Goal: Transaction & Acquisition: Obtain resource

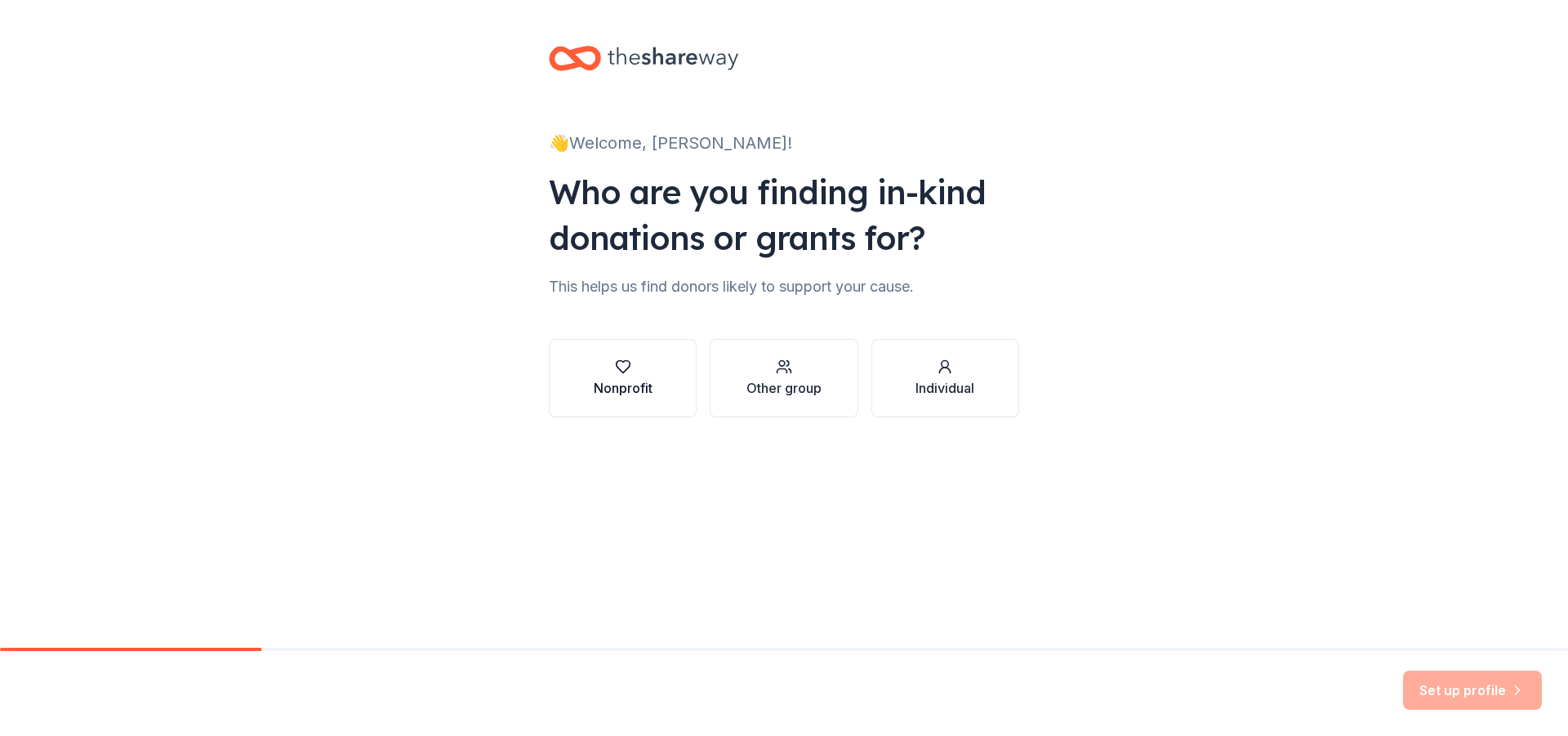
click at [631, 377] on div "Nonprofit" at bounding box center [624, 378] width 59 height 39
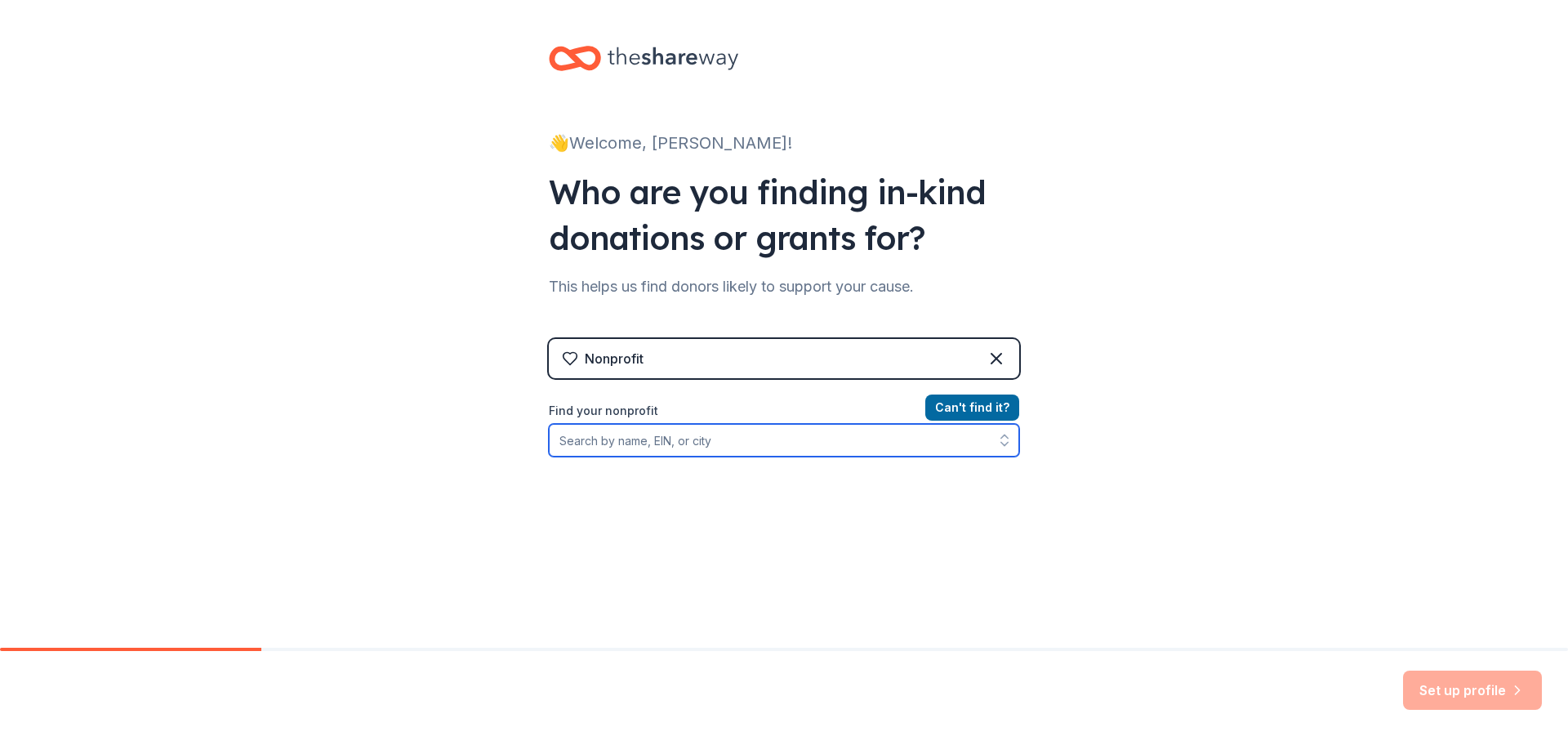
click at [663, 446] on input "Find your nonprofit" at bounding box center [783, 440] width 470 height 33
type input "Getting Families Together"
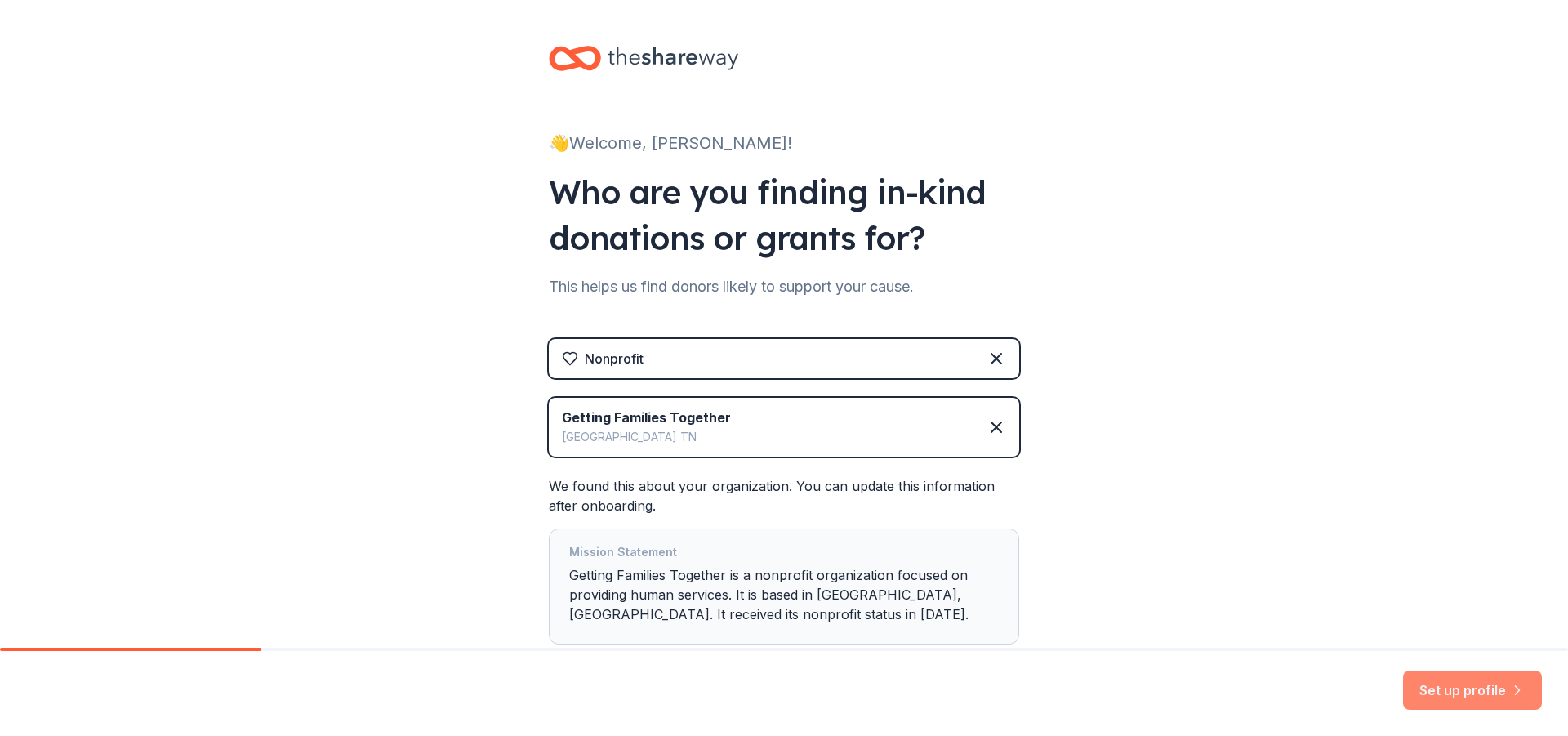
click at [1497, 701] on button "Set up profile" at bounding box center [1473, 690] width 139 height 39
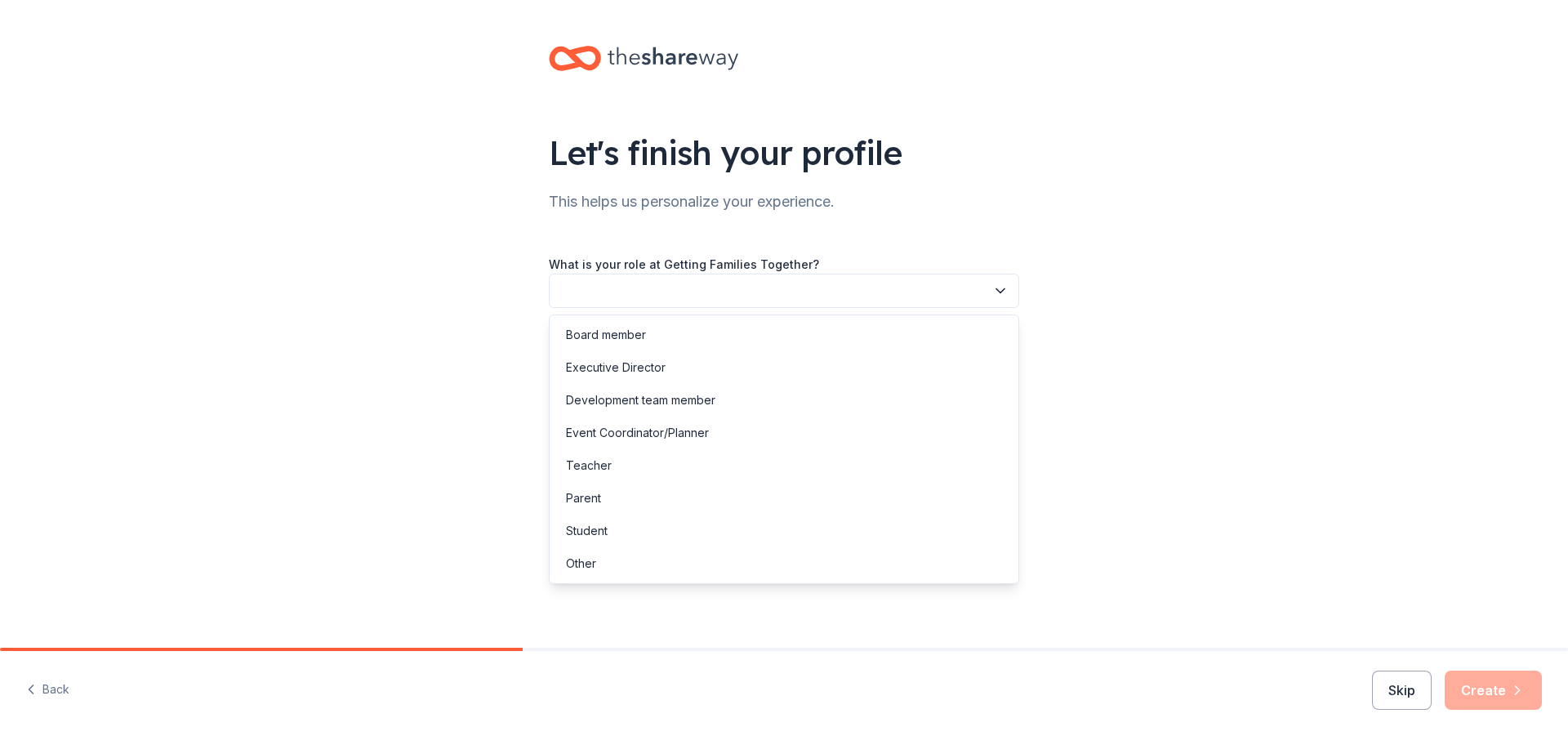
click at [1004, 294] on icon "button" at bounding box center [1000, 290] width 16 height 16
click at [668, 412] on div "Development team member" at bounding box center [784, 400] width 462 height 33
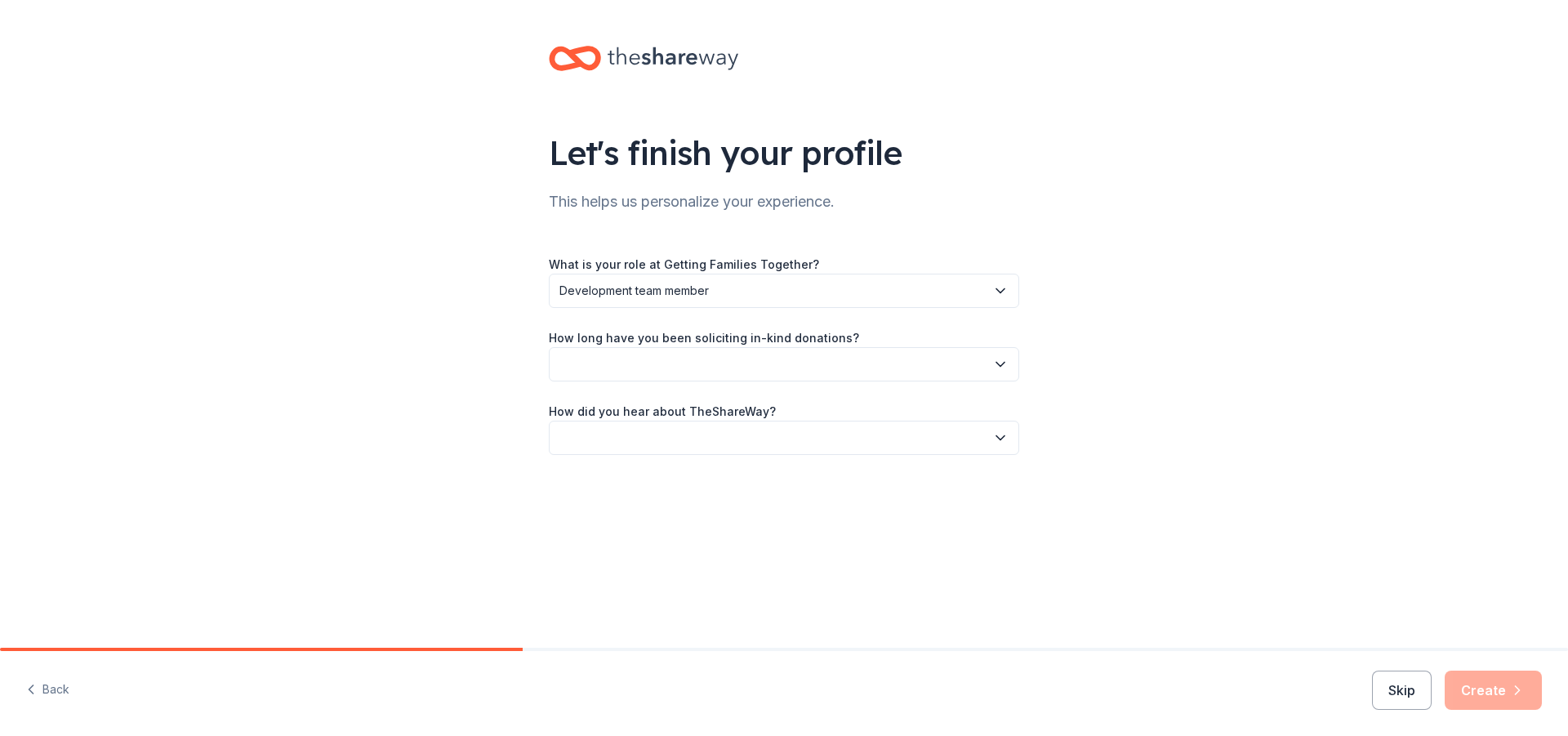
click at [1002, 365] on icon "button" at bounding box center [1001, 365] width 8 height 4
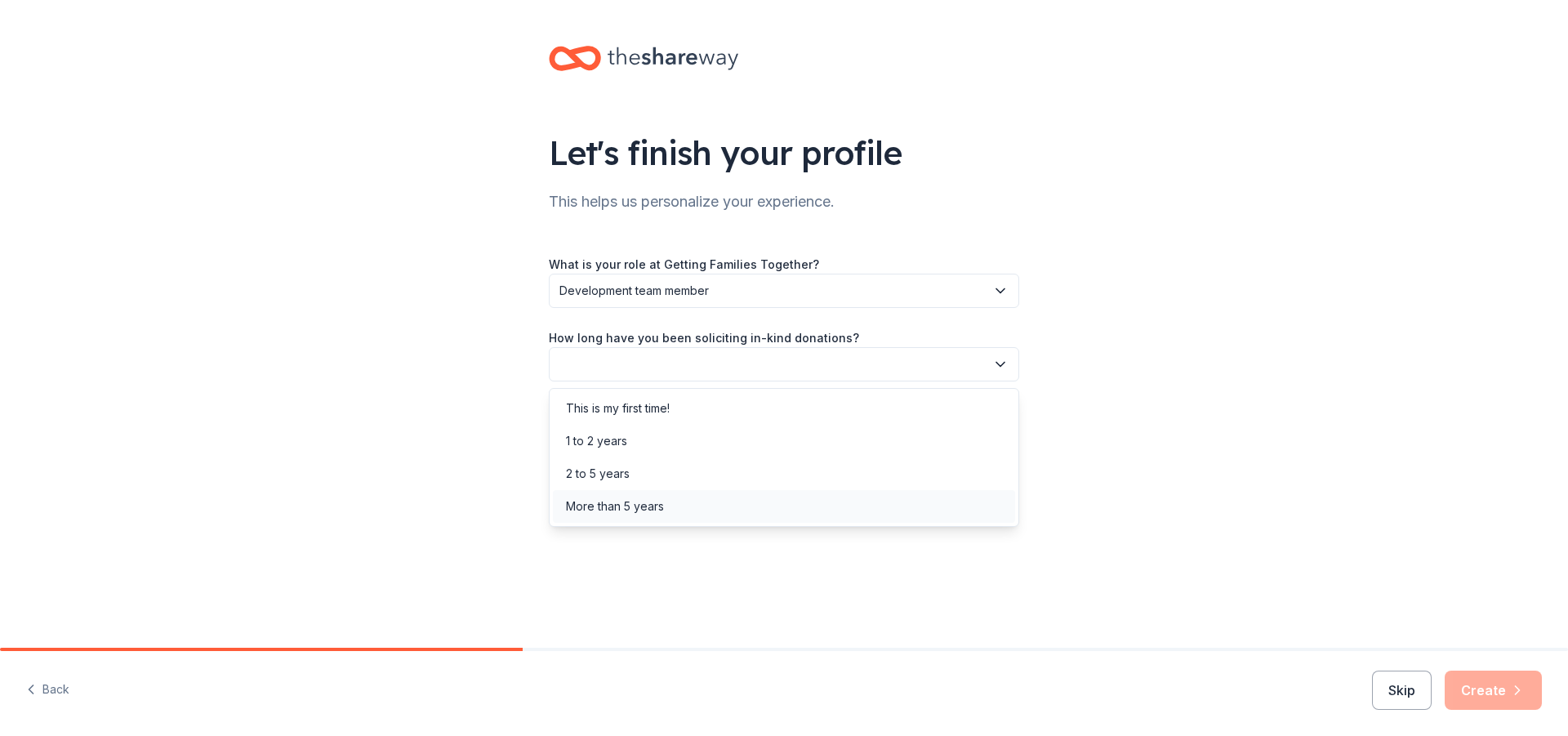
click at [662, 513] on div "More than 5 years" at bounding box center [615, 506] width 98 height 19
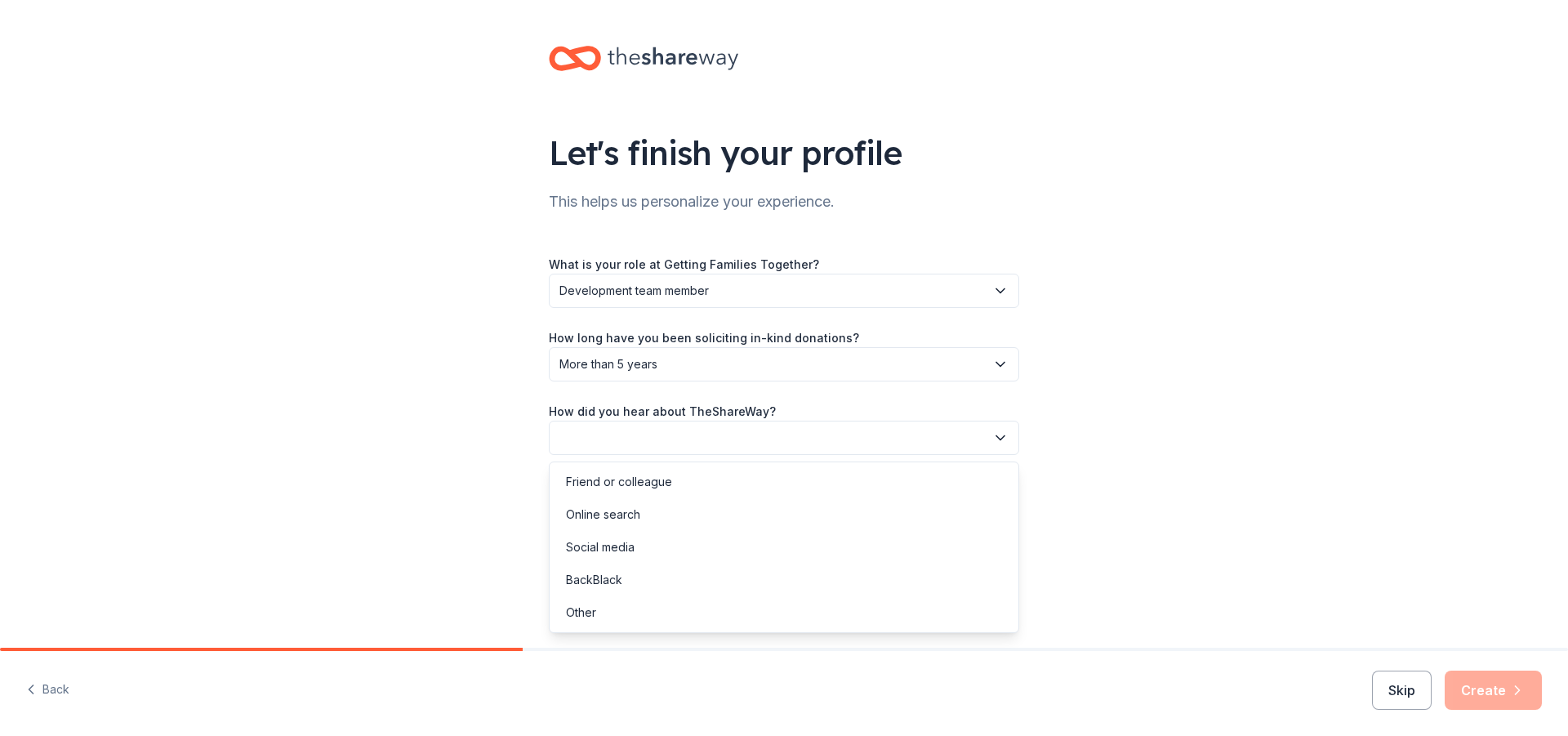
click at [759, 434] on button "button" at bounding box center [783, 437] width 470 height 35
click at [628, 512] on div "Online search" at bounding box center [603, 514] width 74 height 19
click at [1486, 702] on button "Create" at bounding box center [1493, 690] width 97 height 39
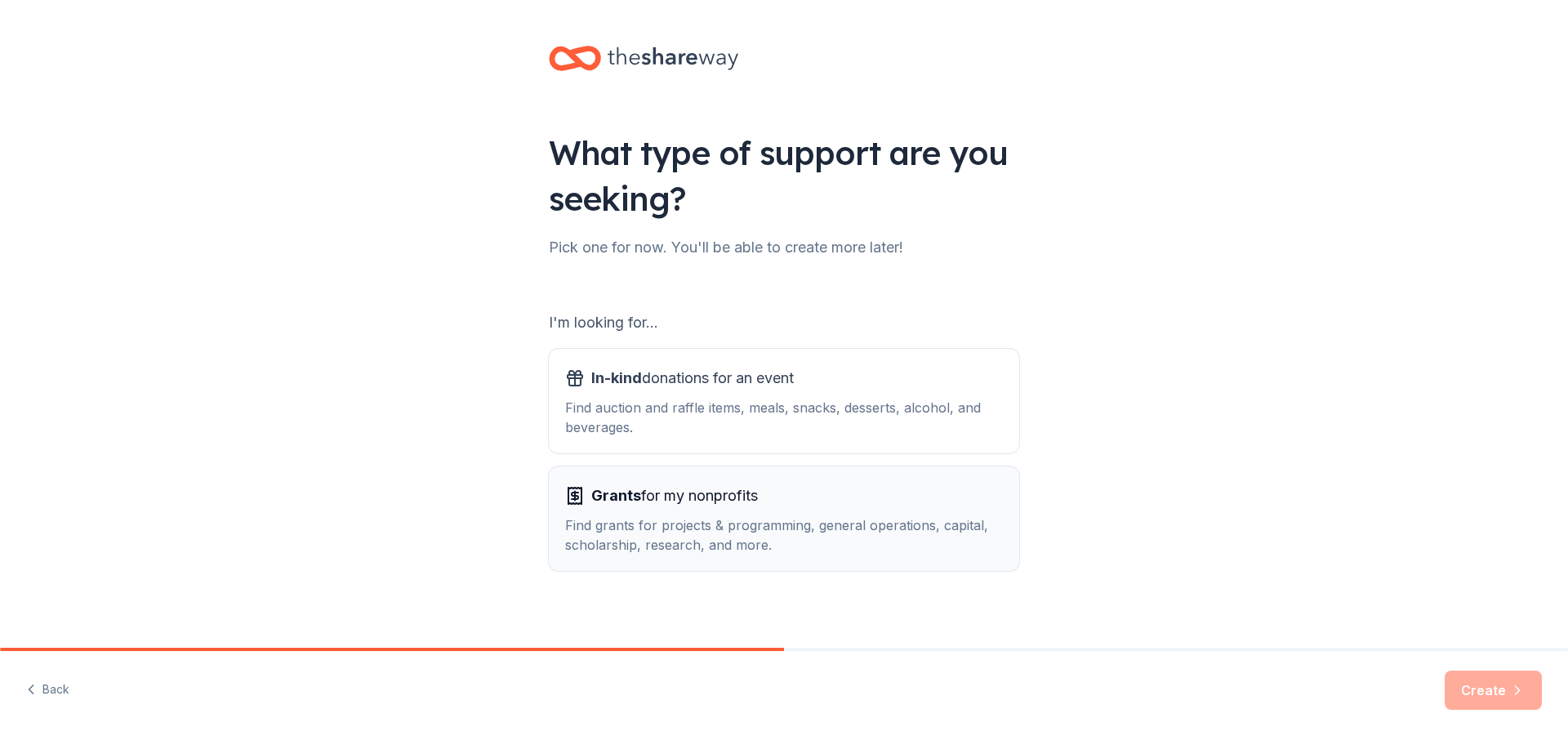
click at [821, 547] on div "Find grants for projects & programming, general operations, capital, scholarshi…" at bounding box center [784, 535] width 438 height 39
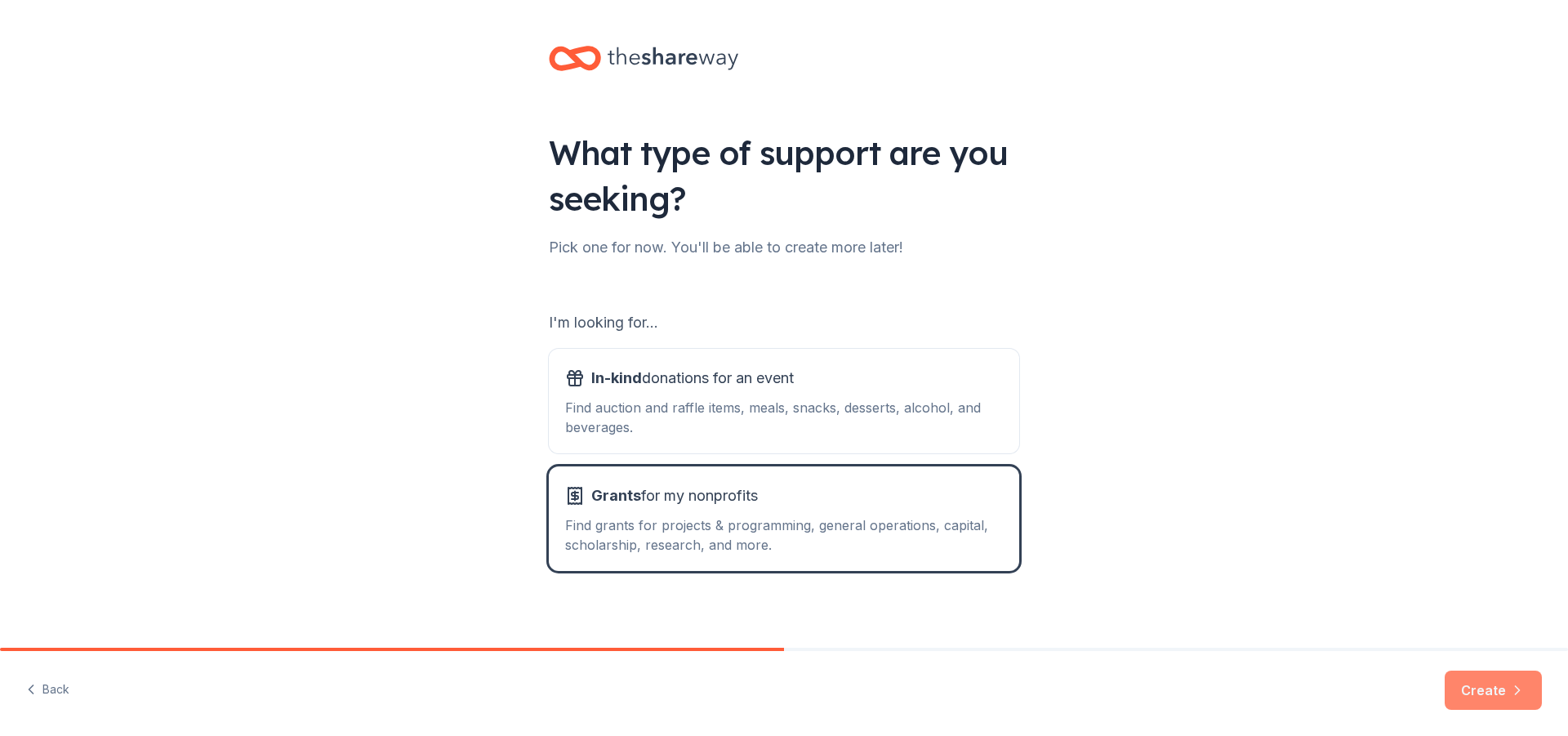
click at [1506, 690] on button "Create" at bounding box center [1493, 690] width 97 height 39
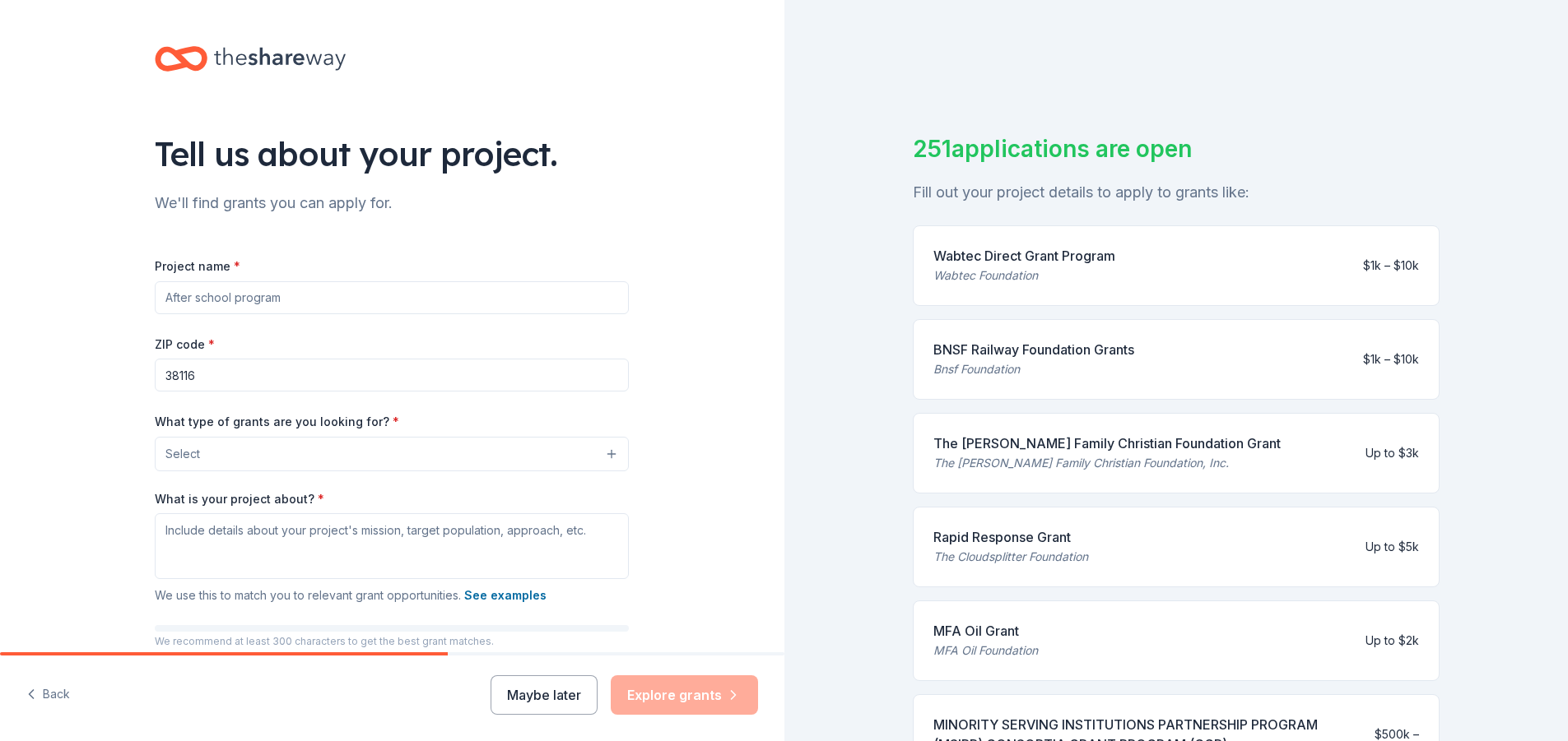
click at [405, 303] on input "Project name *" at bounding box center [391, 297] width 474 height 33
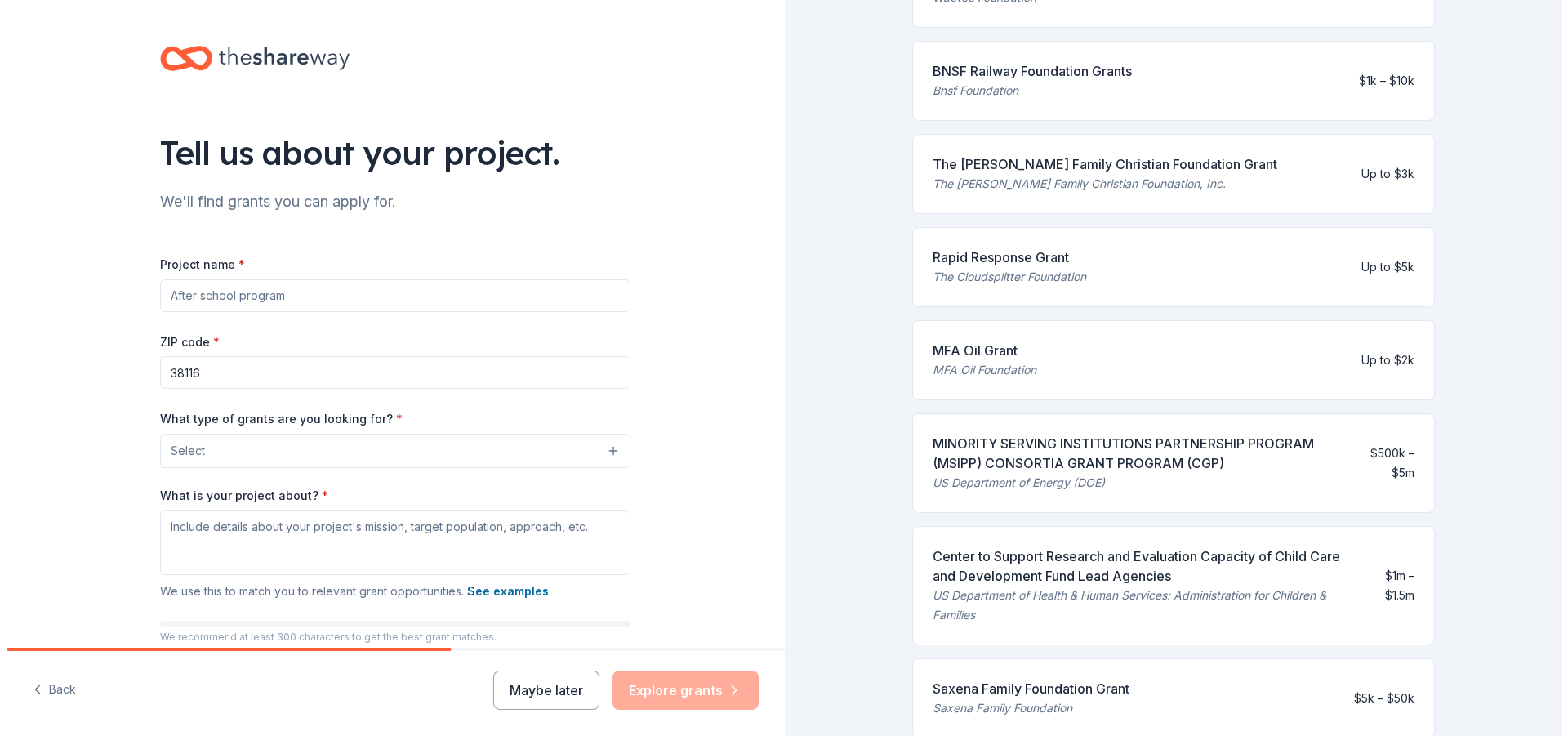
scroll to position [164, 0]
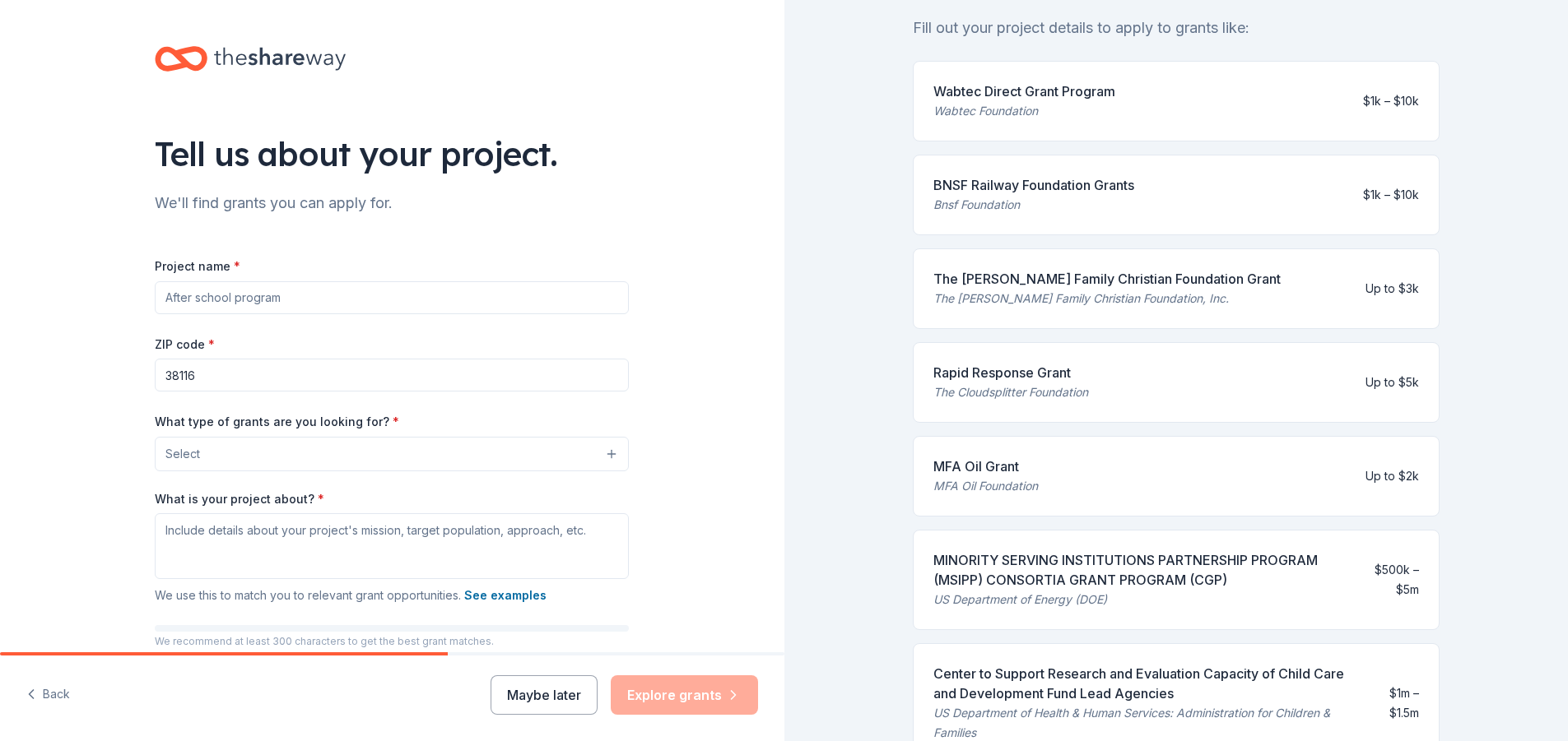
click at [213, 297] on input "Project name *" at bounding box center [391, 297] width 474 height 33
type input "Getting Families Together Annual Leadership Enrichment Conference"
click at [599, 453] on button "Select" at bounding box center [391, 454] width 474 height 35
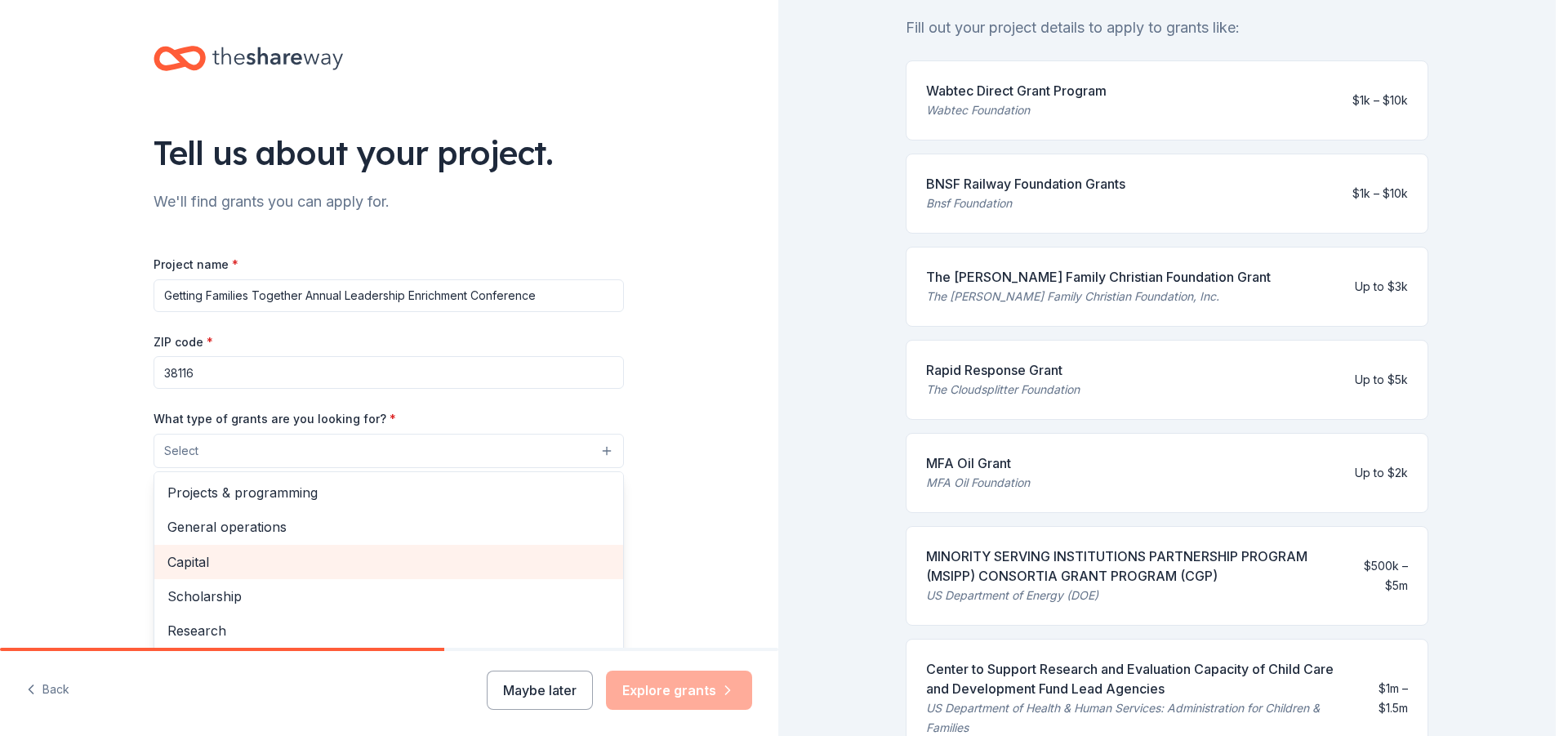
scroll to position [82, 0]
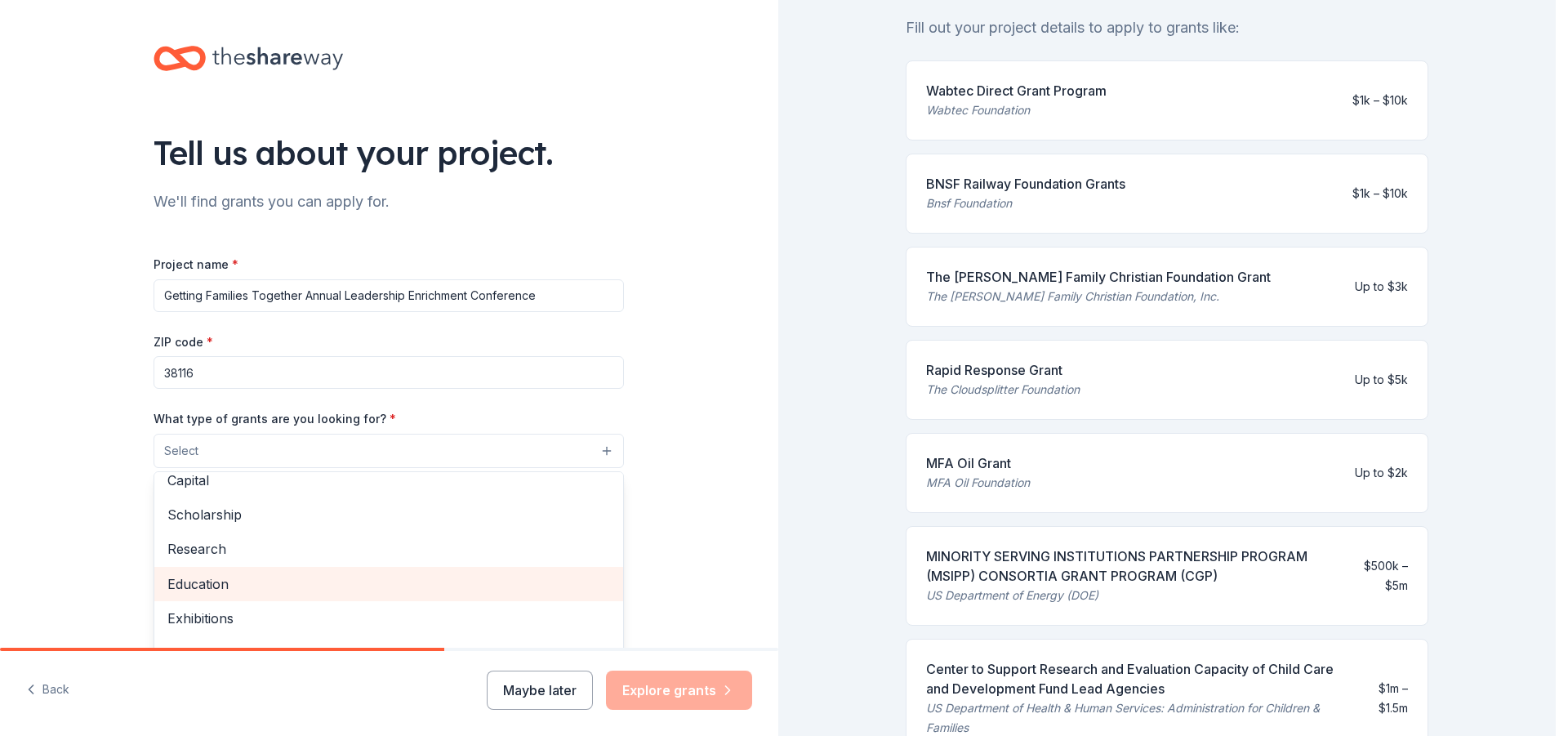
click at [215, 587] on span "Education" at bounding box center [388, 583] width 443 height 21
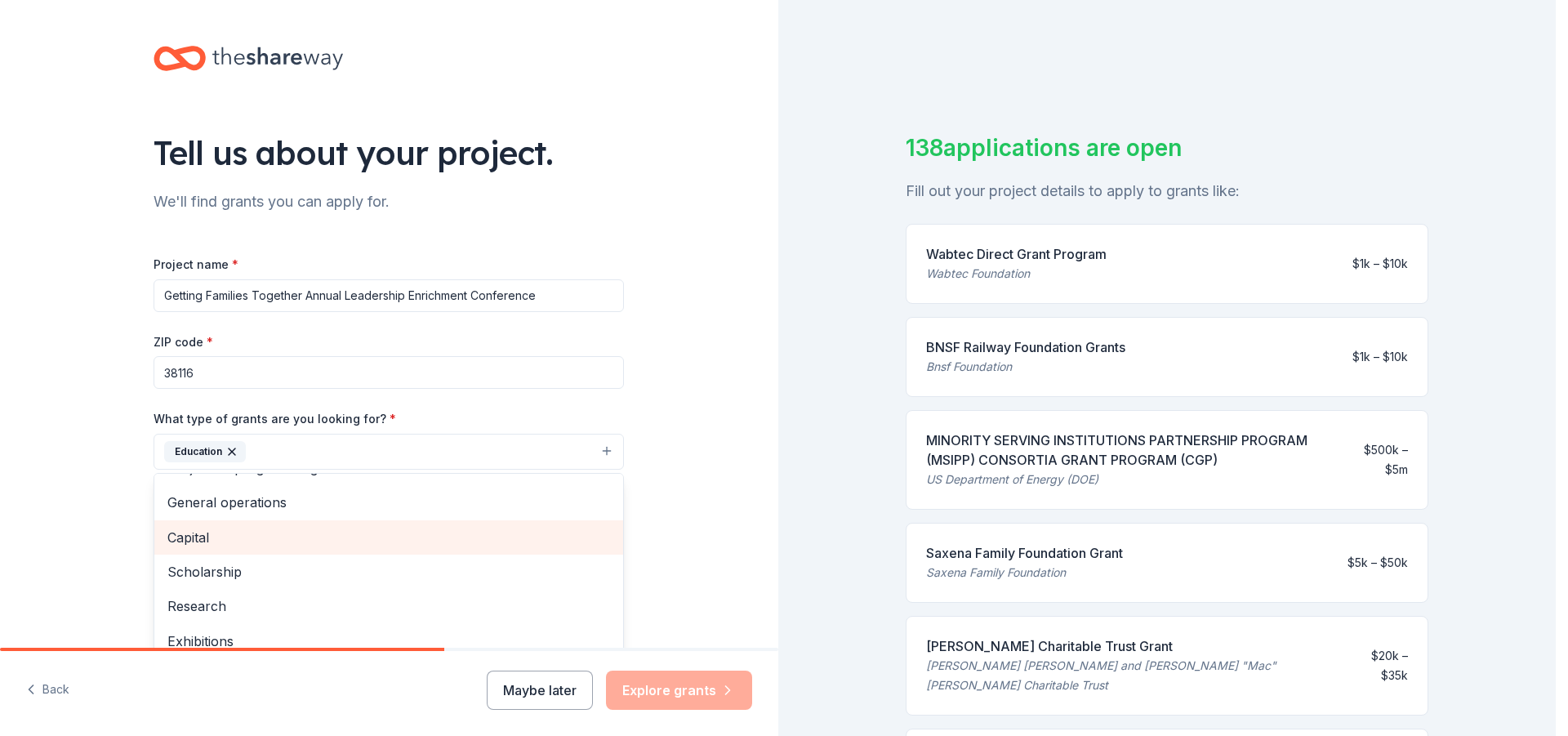
scroll to position [0, 0]
click at [251, 528] on span "General operations" at bounding box center [388, 528] width 443 height 21
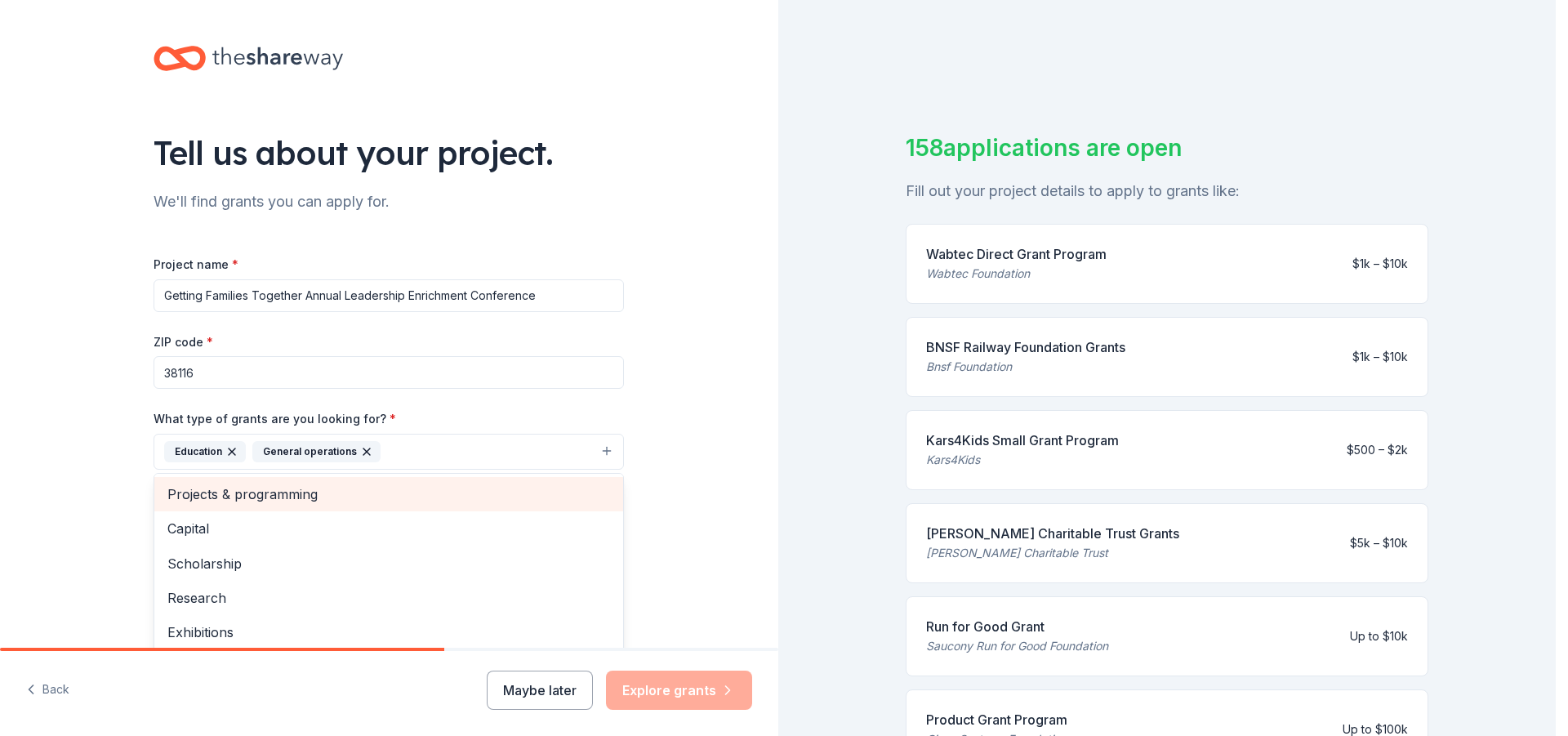
click at [296, 495] on span "Projects & programming" at bounding box center [388, 494] width 443 height 21
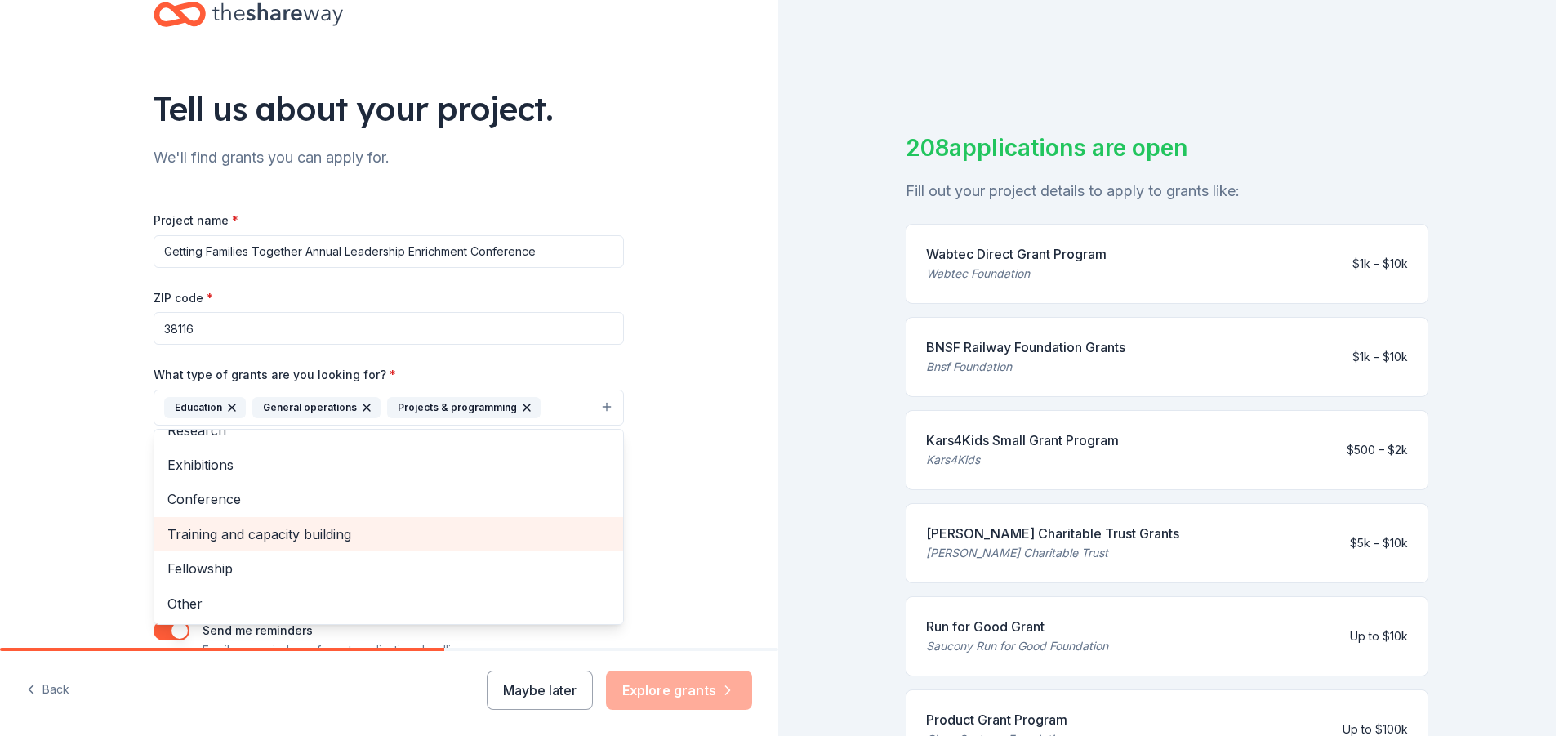
scroll to position [82, 0]
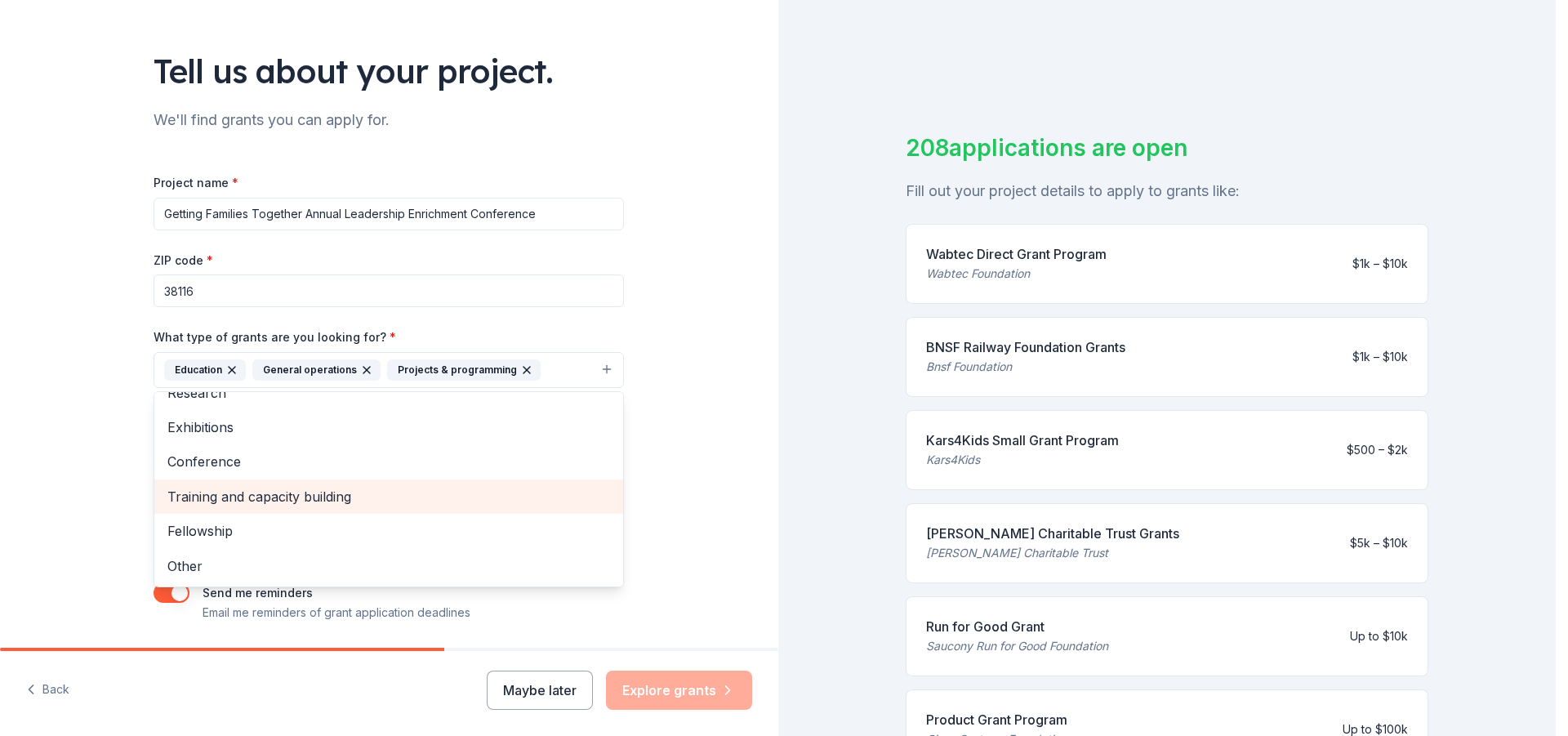
click at [327, 493] on span "Training and capacity building" at bounding box center [388, 496] width 443 height 21
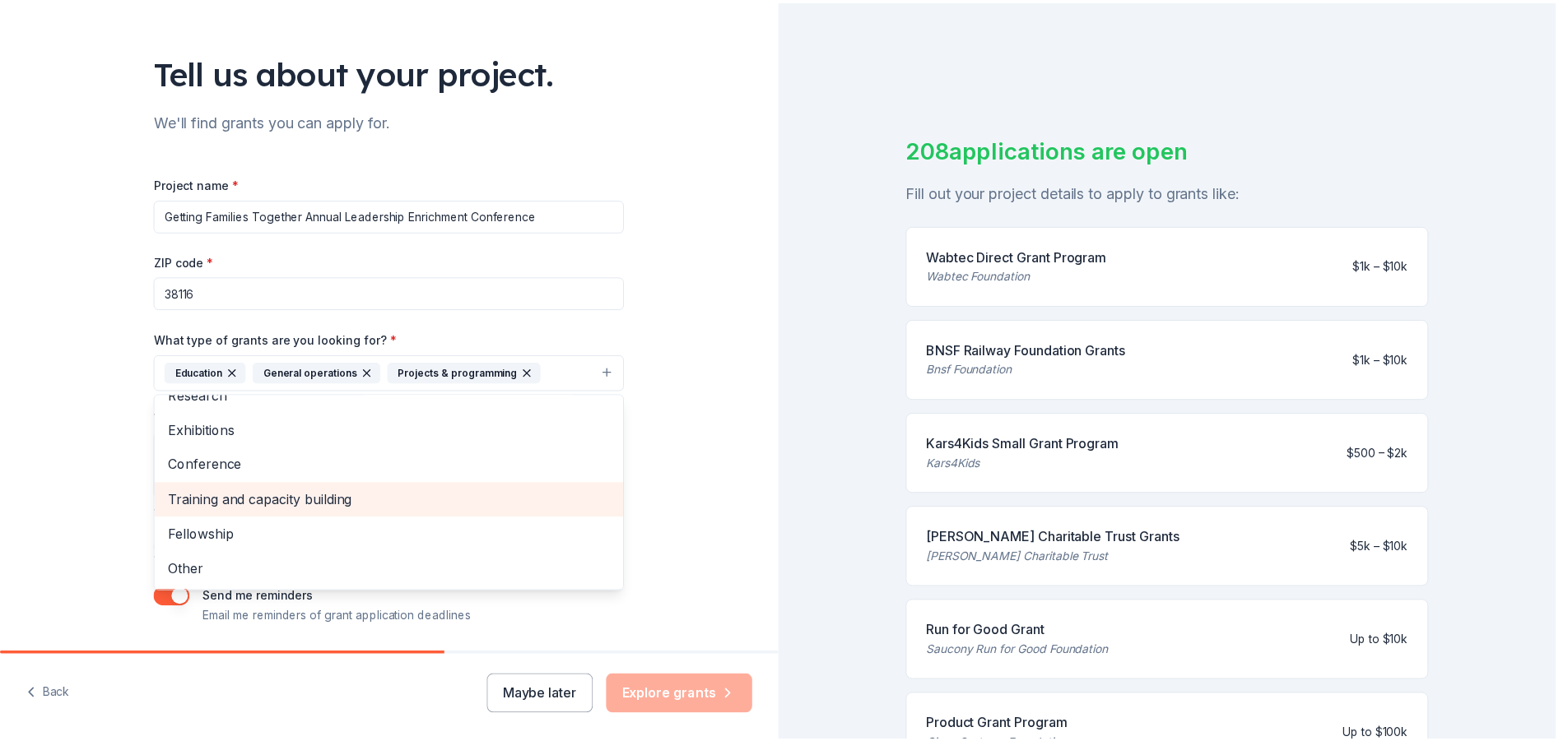
scroll to position [55, 0]
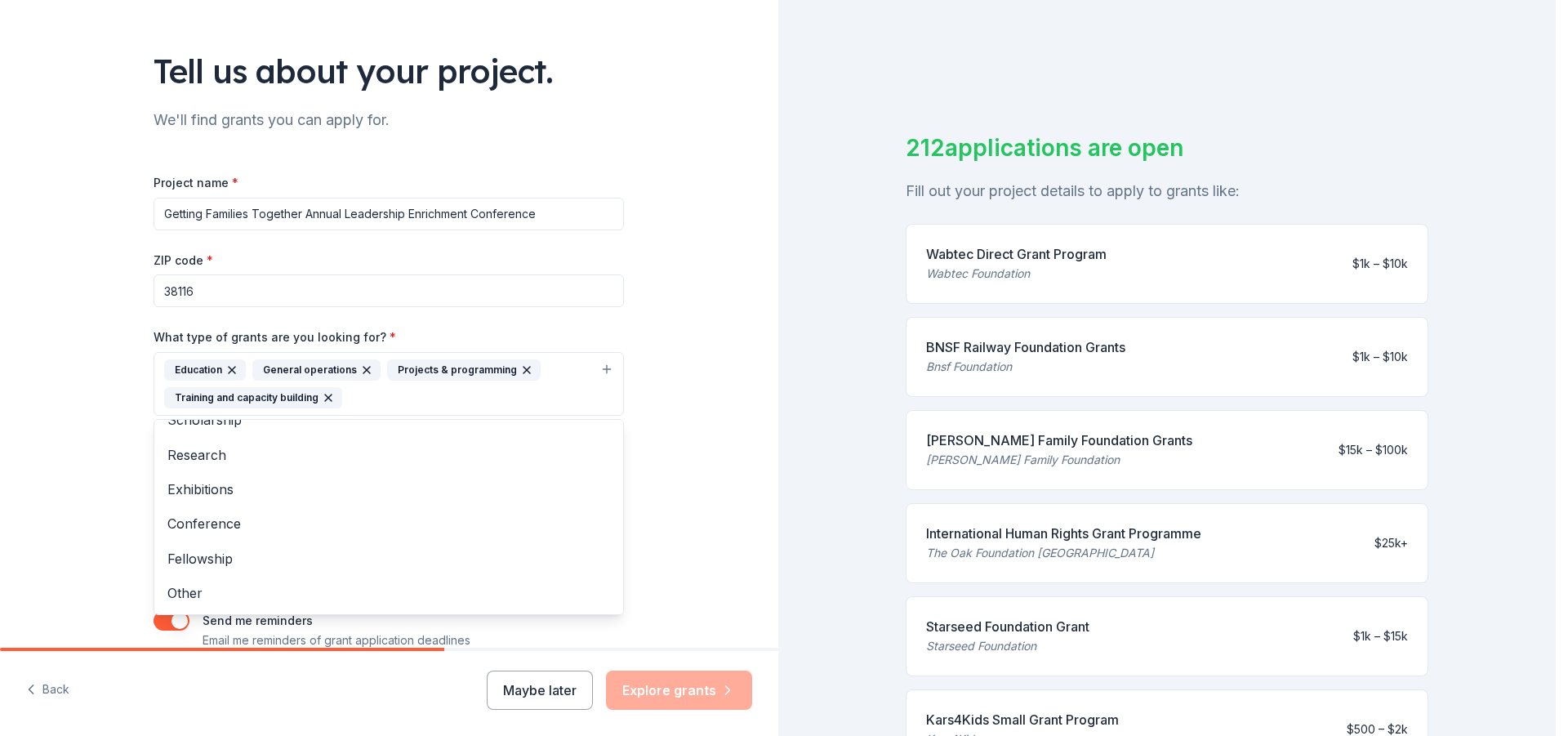
click at [668, 308] on div "Tell us about your project. We'll find grants you can apply for. Project name *…" at bounding box center [389, 323] width 778 height 810
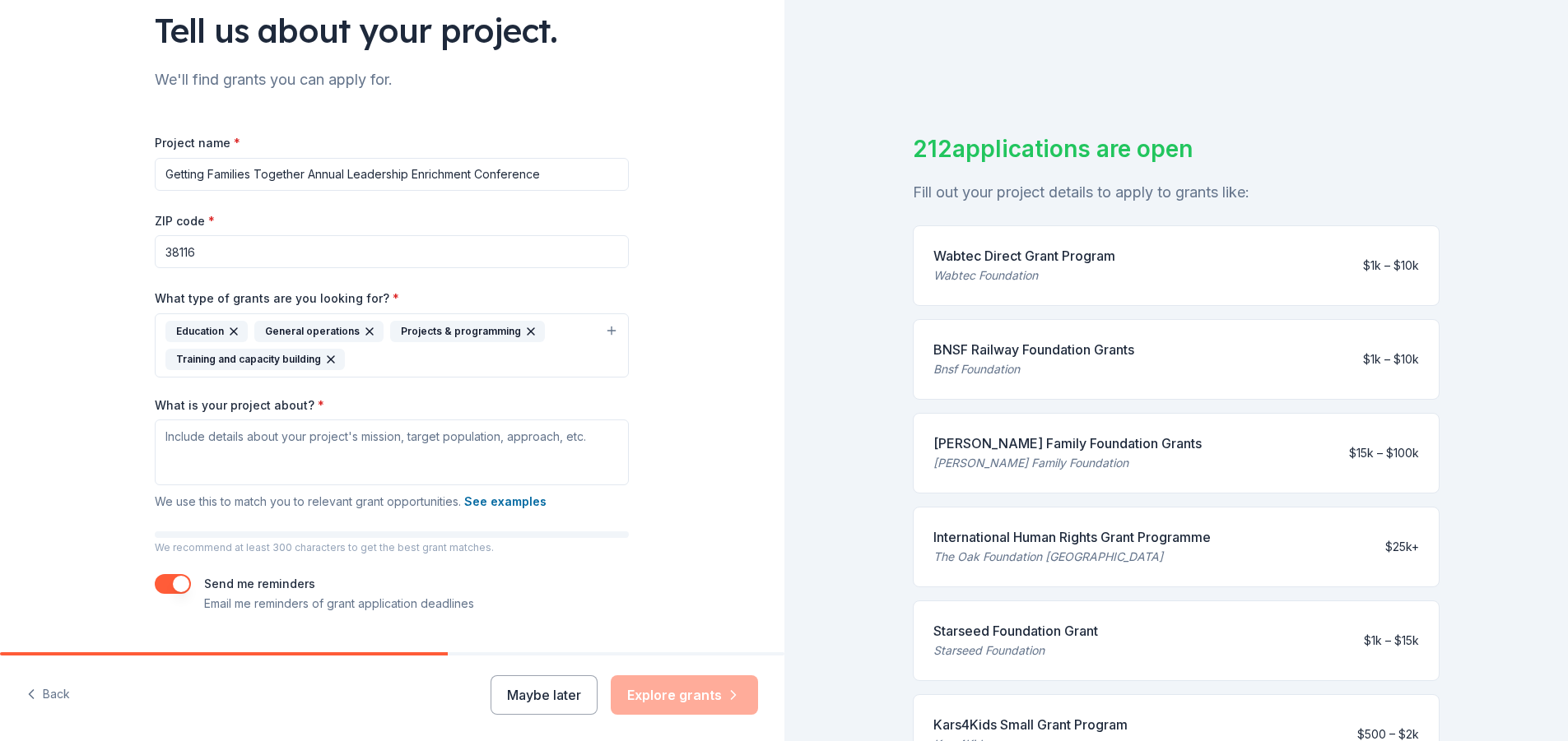
scroll to position [164, 0]
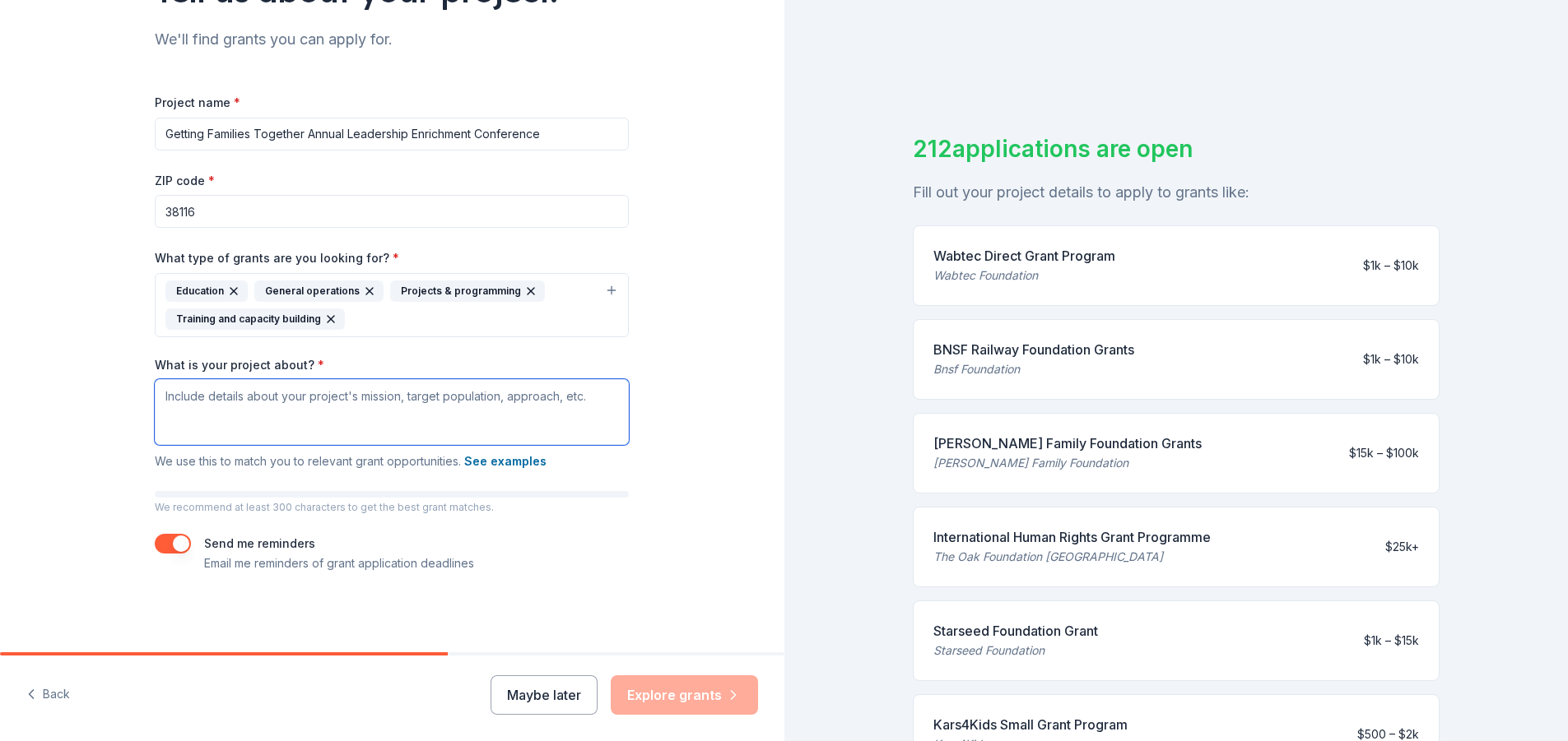
click at [264, 412] on textarea "What is your project about? *" at bounding box center [391, 411] width 474 height 65
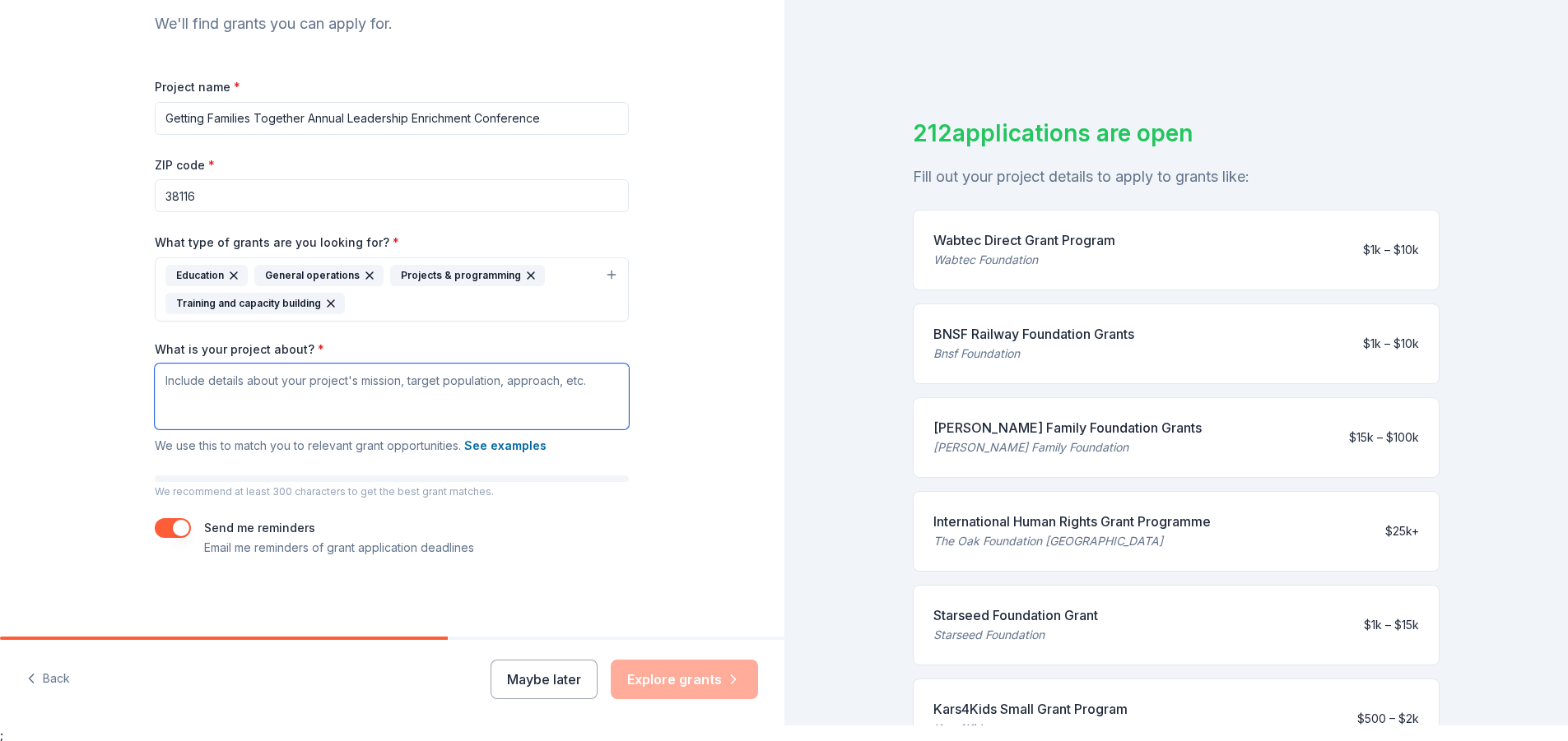
scroll to position [20, 0]
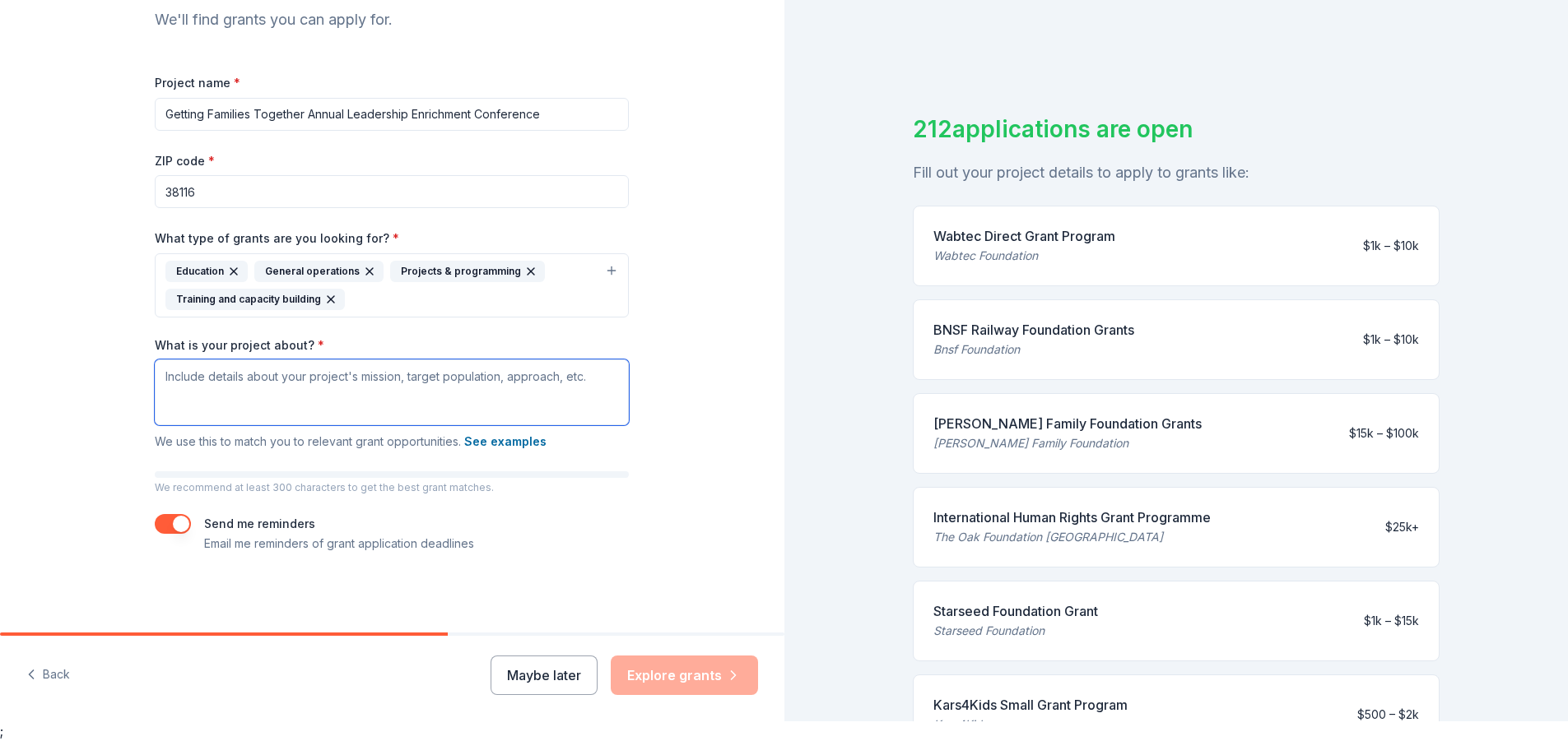
click at [213, 384] on textarea "What is your project about? *" at bounding box center [391, 392] width 474 height 65
paste textarea "For 28 years, the Annual Leadership Conference has been a catalyst for transfor…"
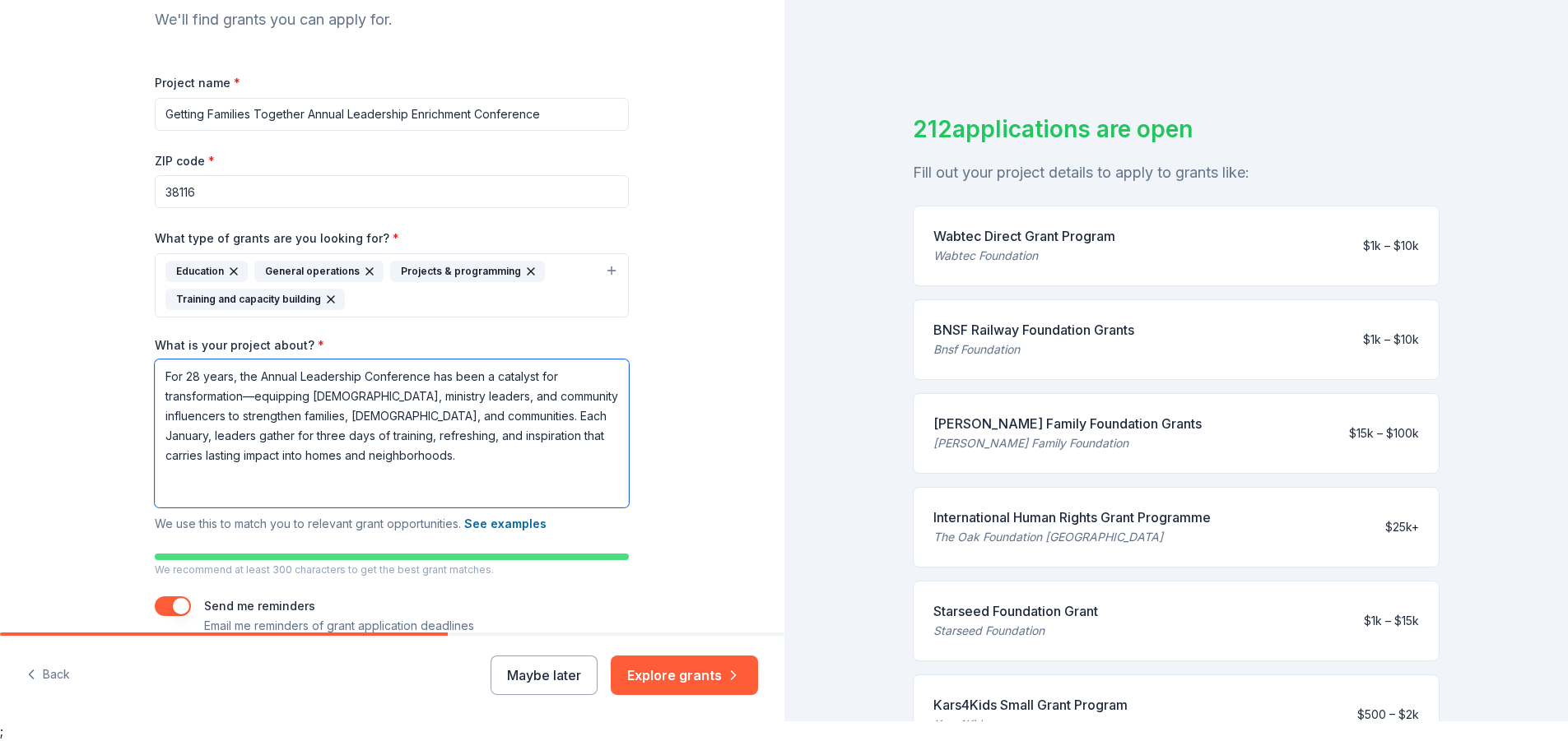
scroll to position [115, 0]
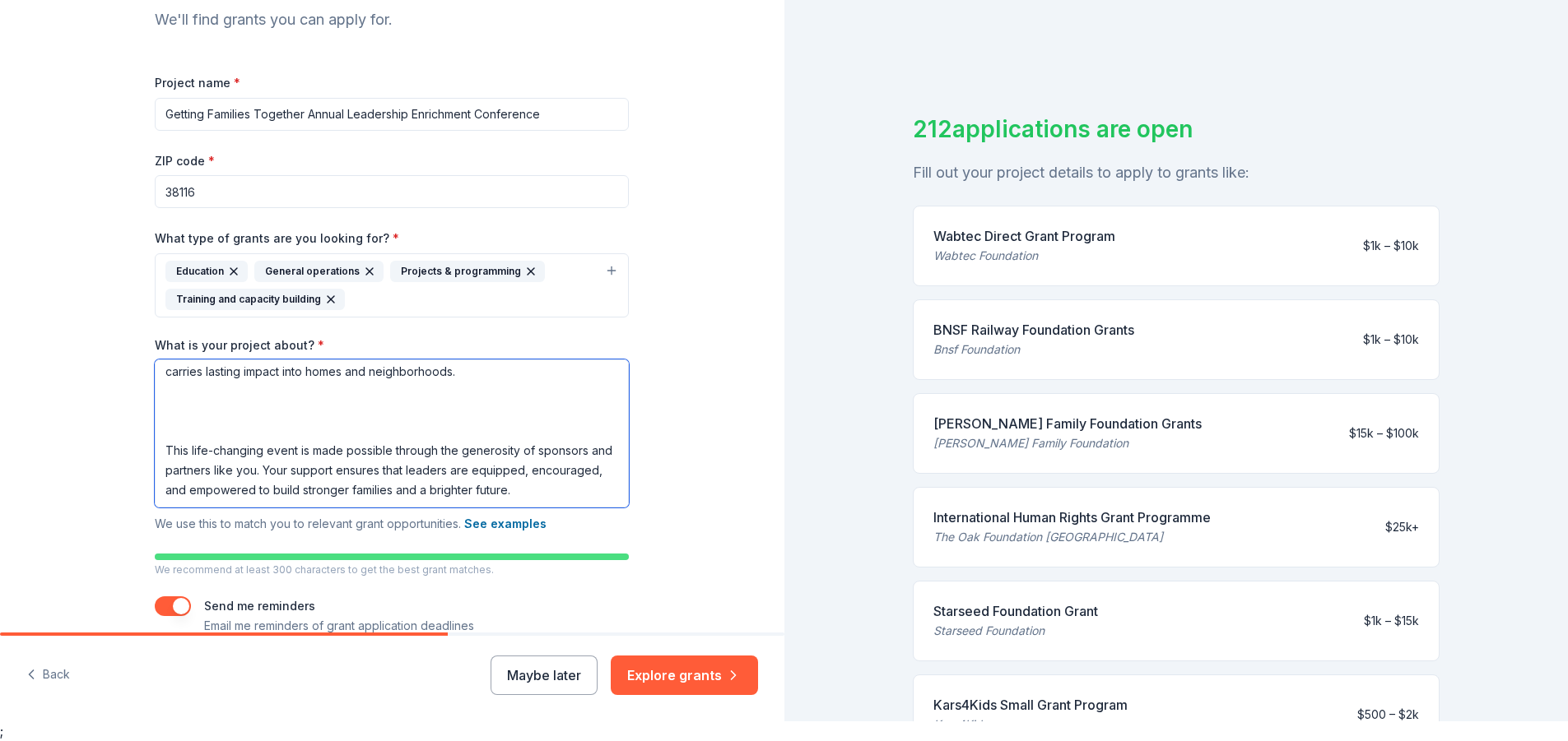
click at [202, 390] on textarea "For 28 years, the Annual Leadership Conference has been a catalyst for transfor…" at bounding box center [391, 433] width 474 height 148
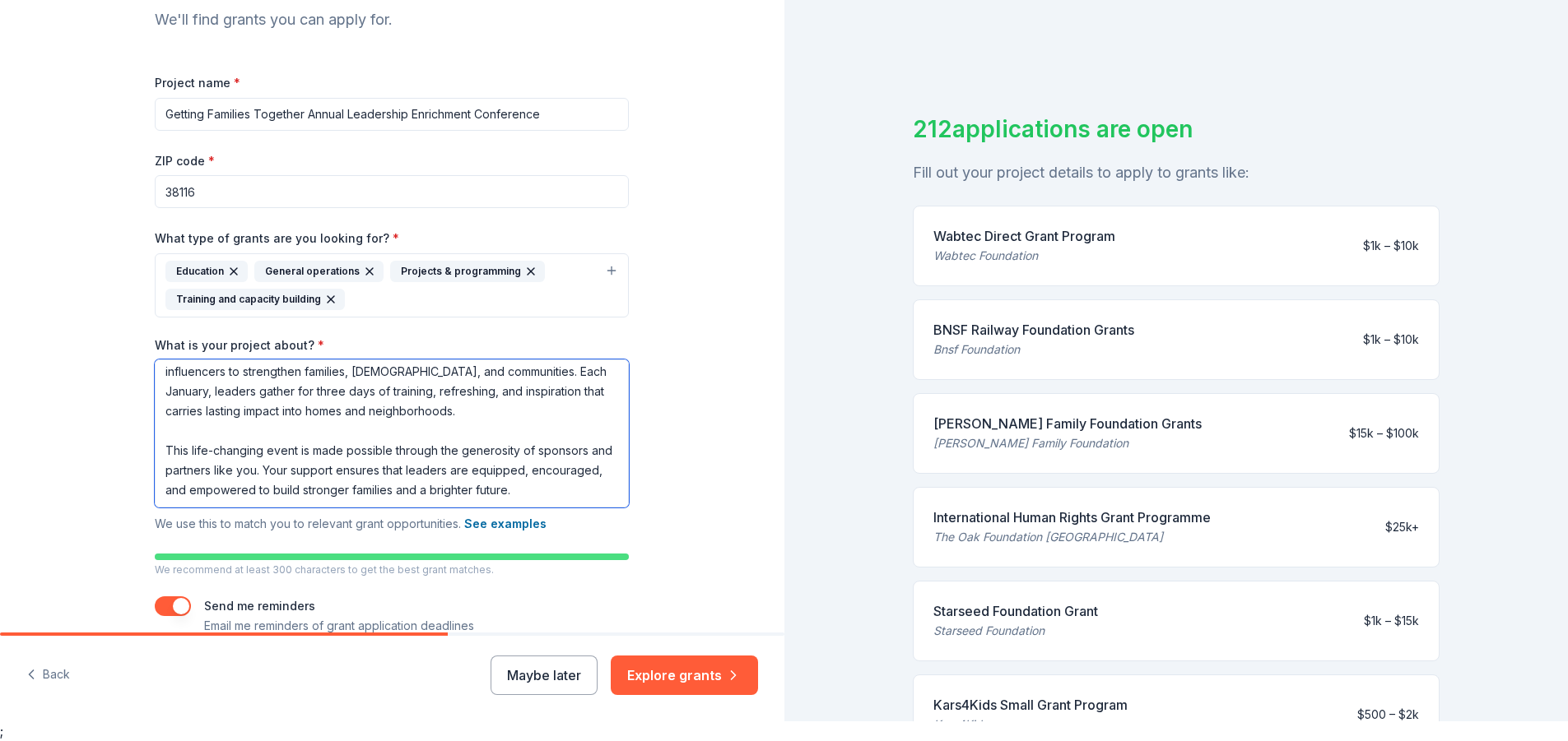
scroll to position [246, 0]
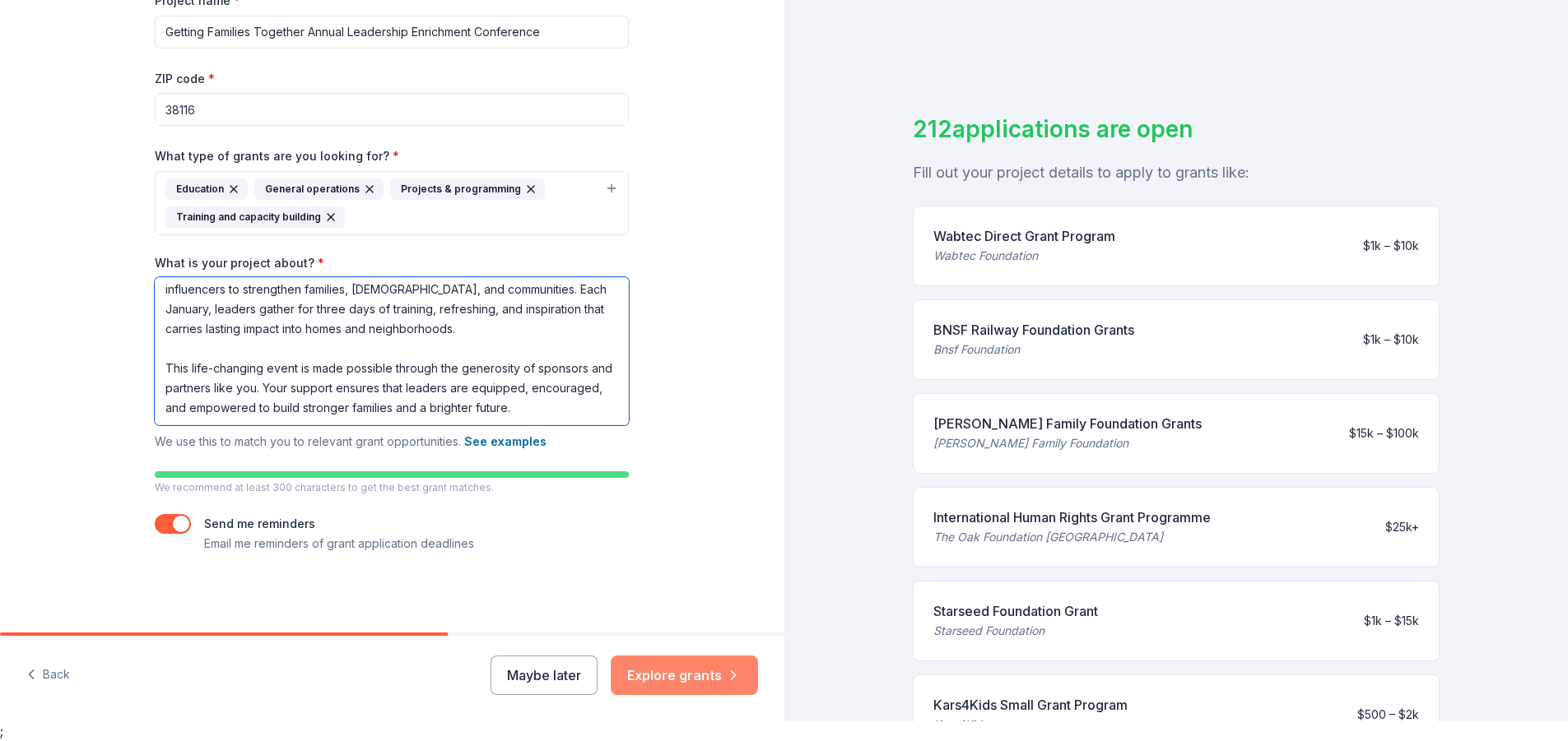
type textarea "For 28 years, the Annual Leadership Conference has been a catalyst for transfor…"
click at [665, 676] on button "Explore grants" at bounding box center [684, 675] width 147 height 39
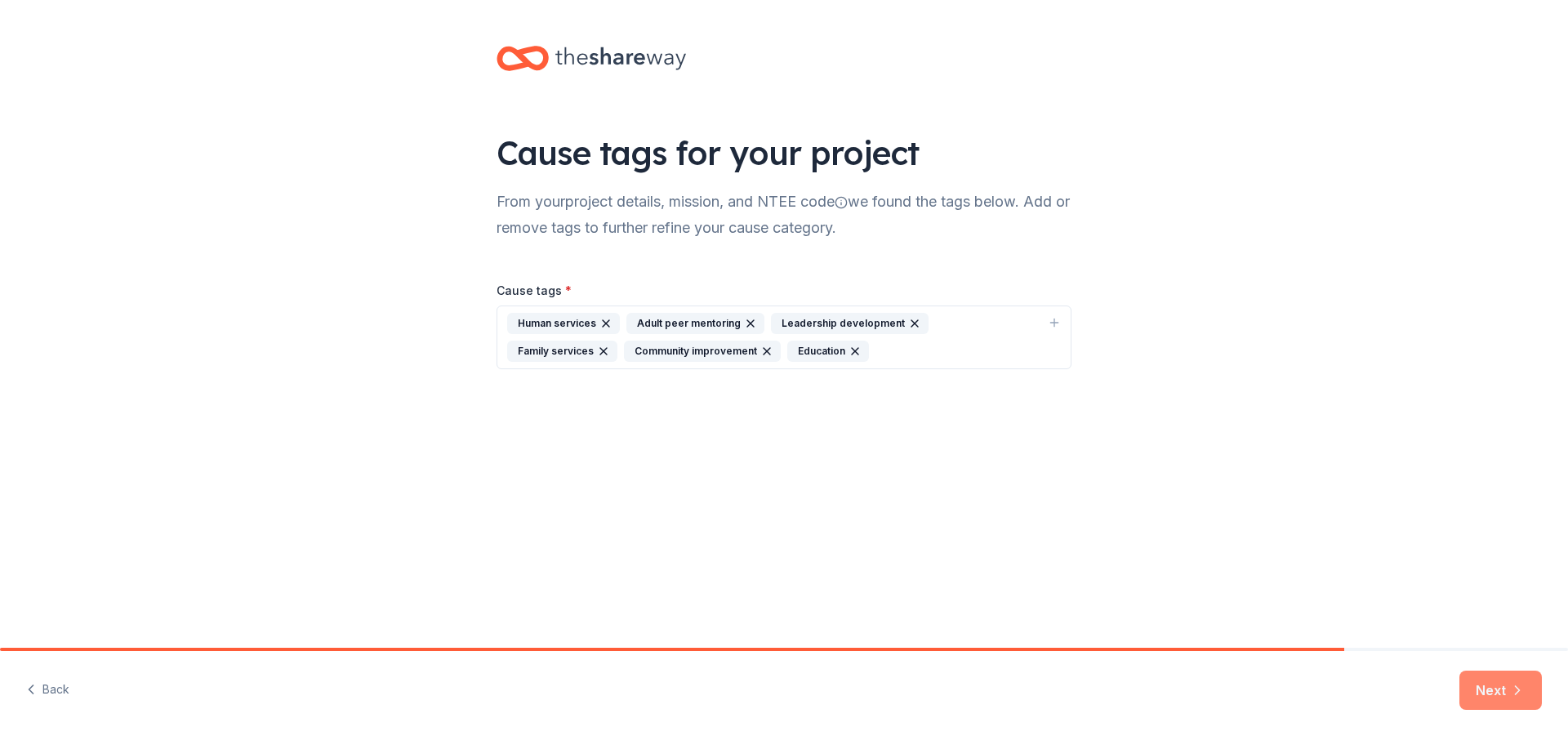
click at [1495, 693] on button "Next" at bounding box center [1500, 690] width 83 height 39
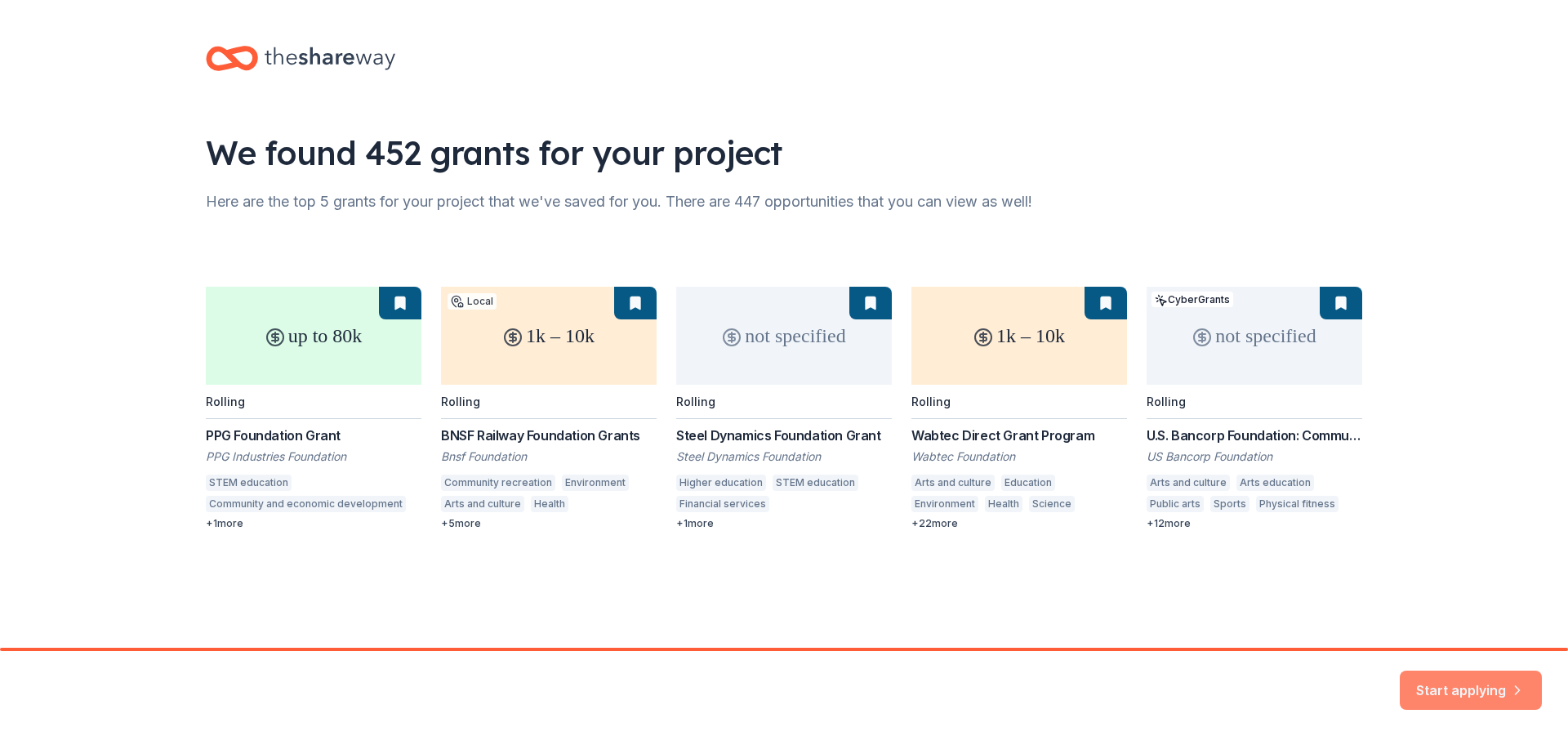
click at [1465, 681] on button "Start applying" at bounding box center [1471, 680] width 142 height 39
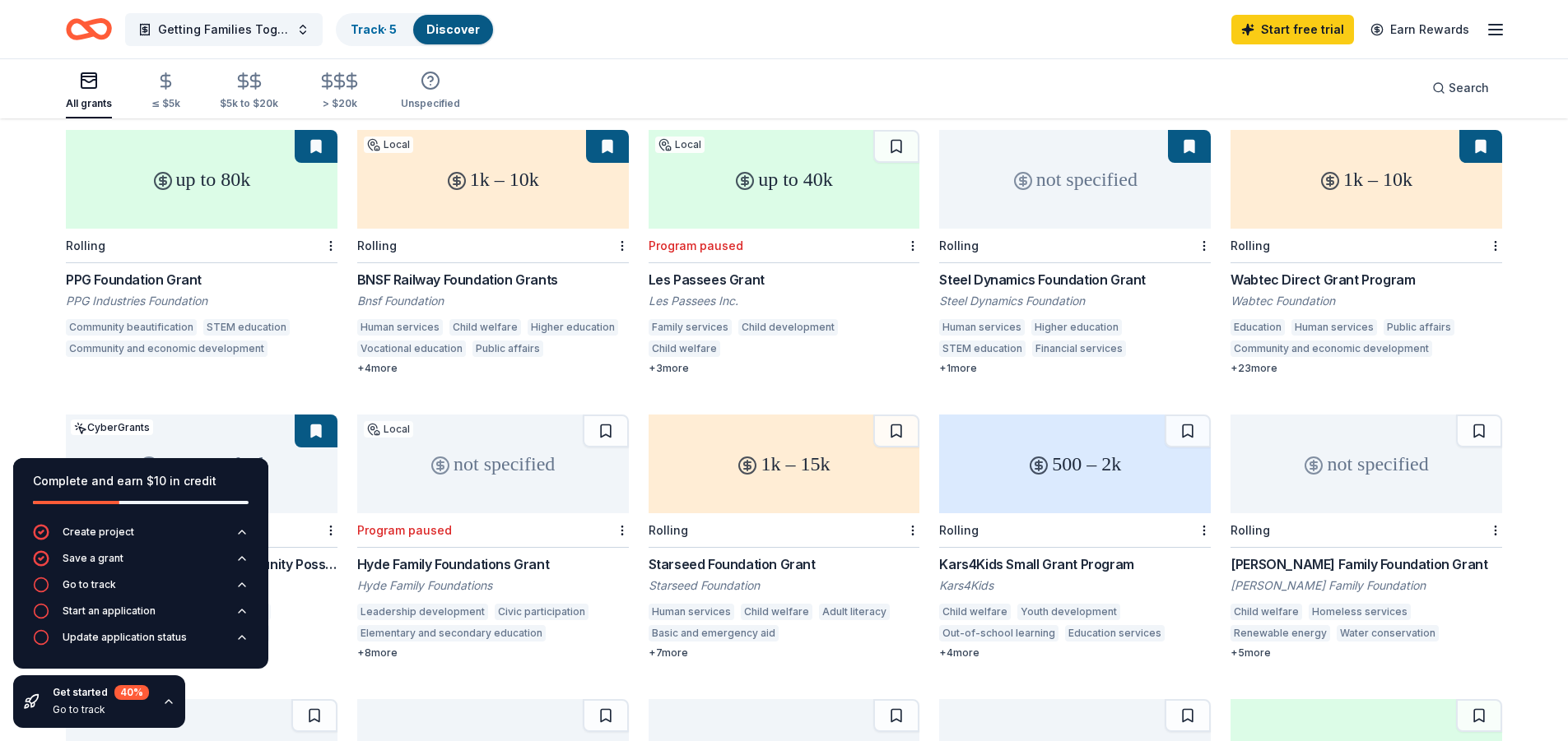
scroll to position [82, 0]
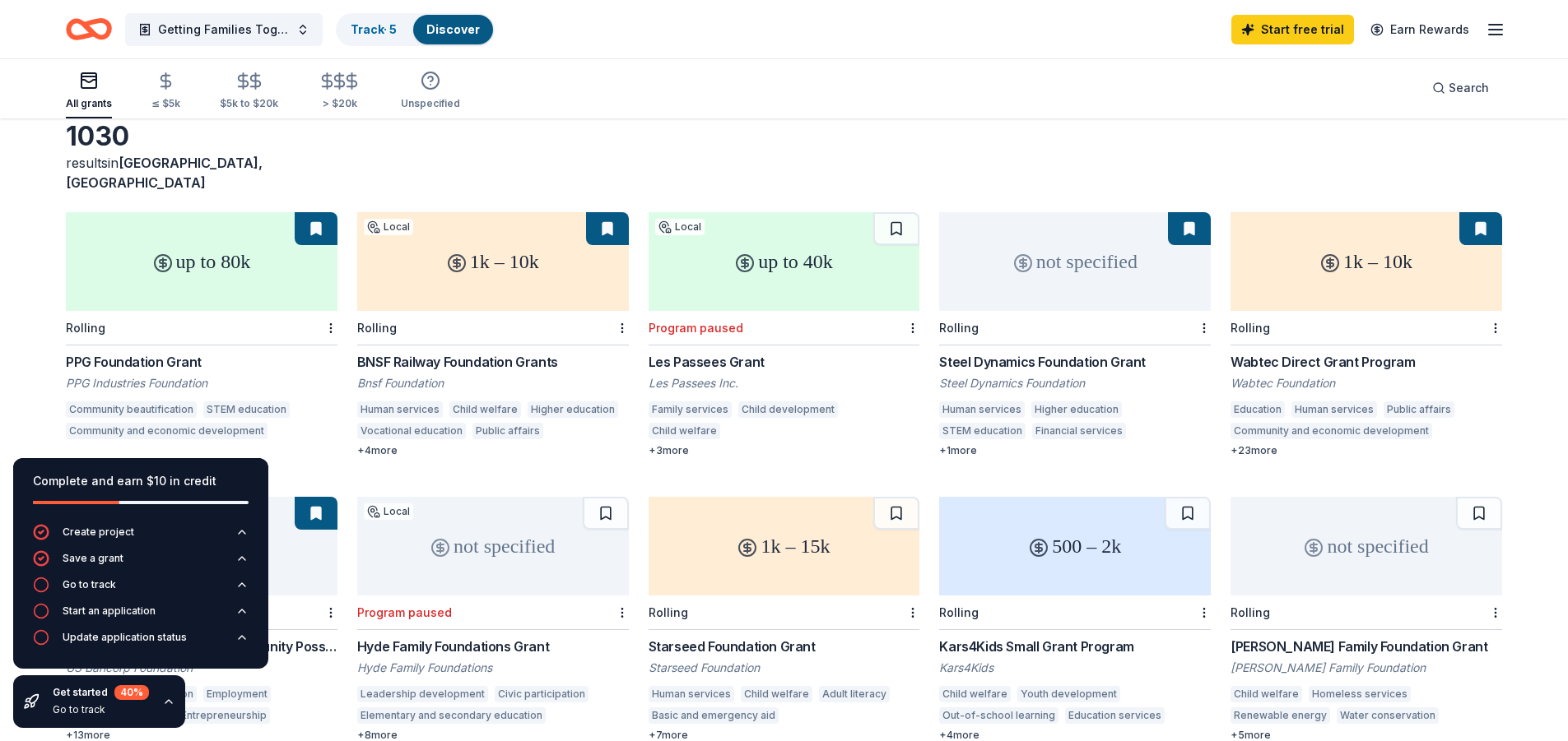
click at [235, 244] on div "up to 80k" at bounding box center [201, 262] width 271 height 99
click at [223, 258] on div "up to 80k" at bounding box center [201, 262] width 271 height 99
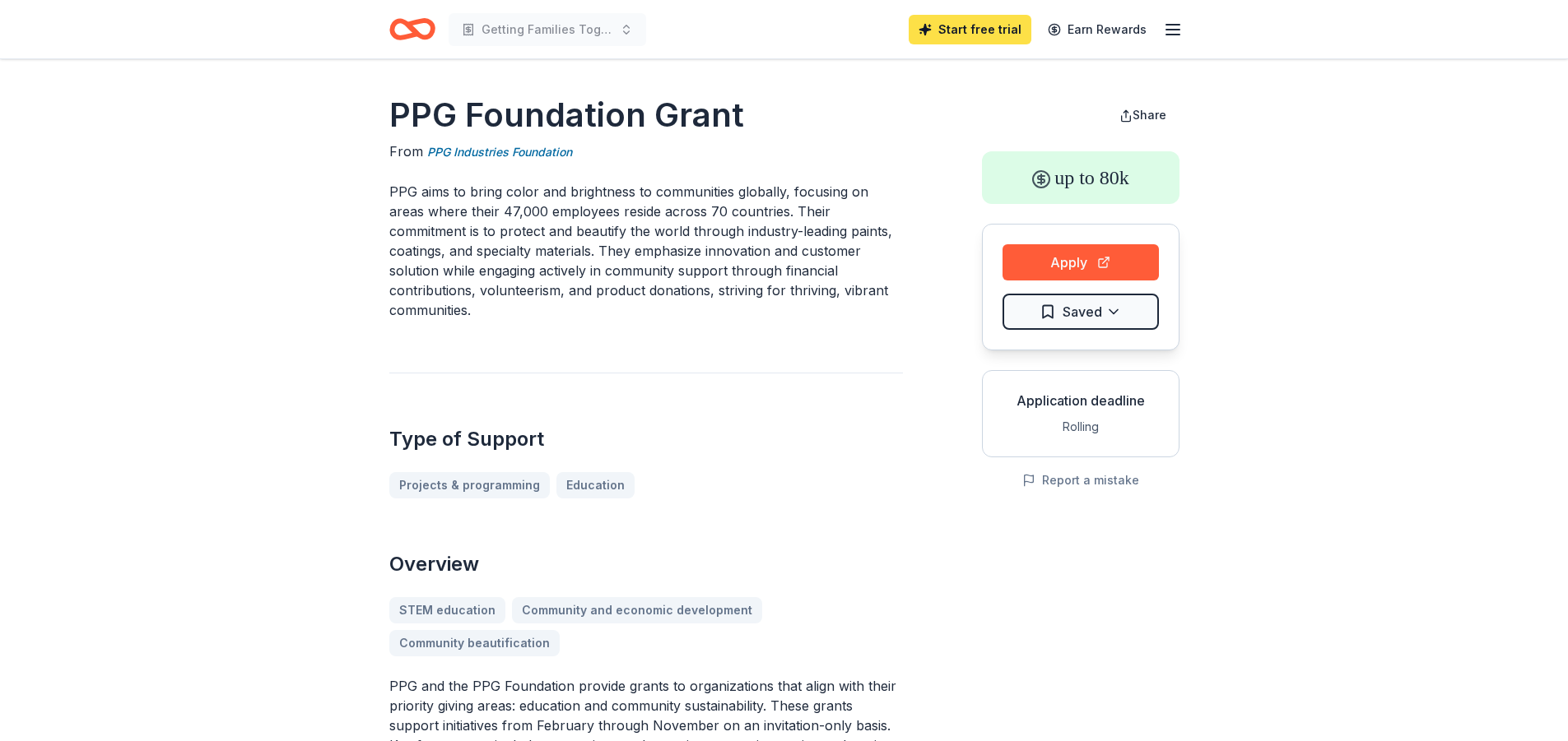
click at [997, 30] on link "Start free trial" at bounding box center [969, 29] width 122 height 30
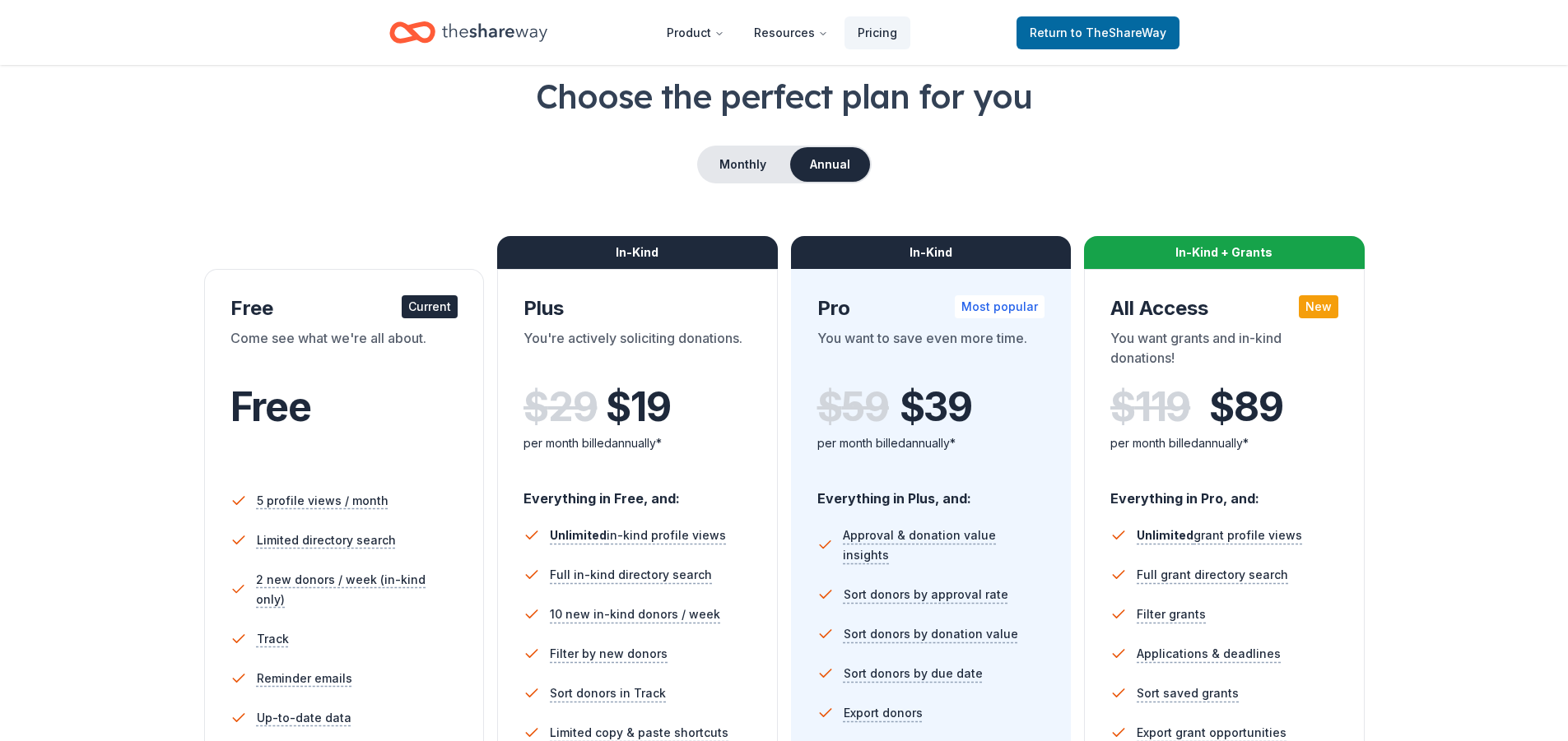
scroll to position [82, 0]
